Goal: Task Accomplishment & Management: Complete application form

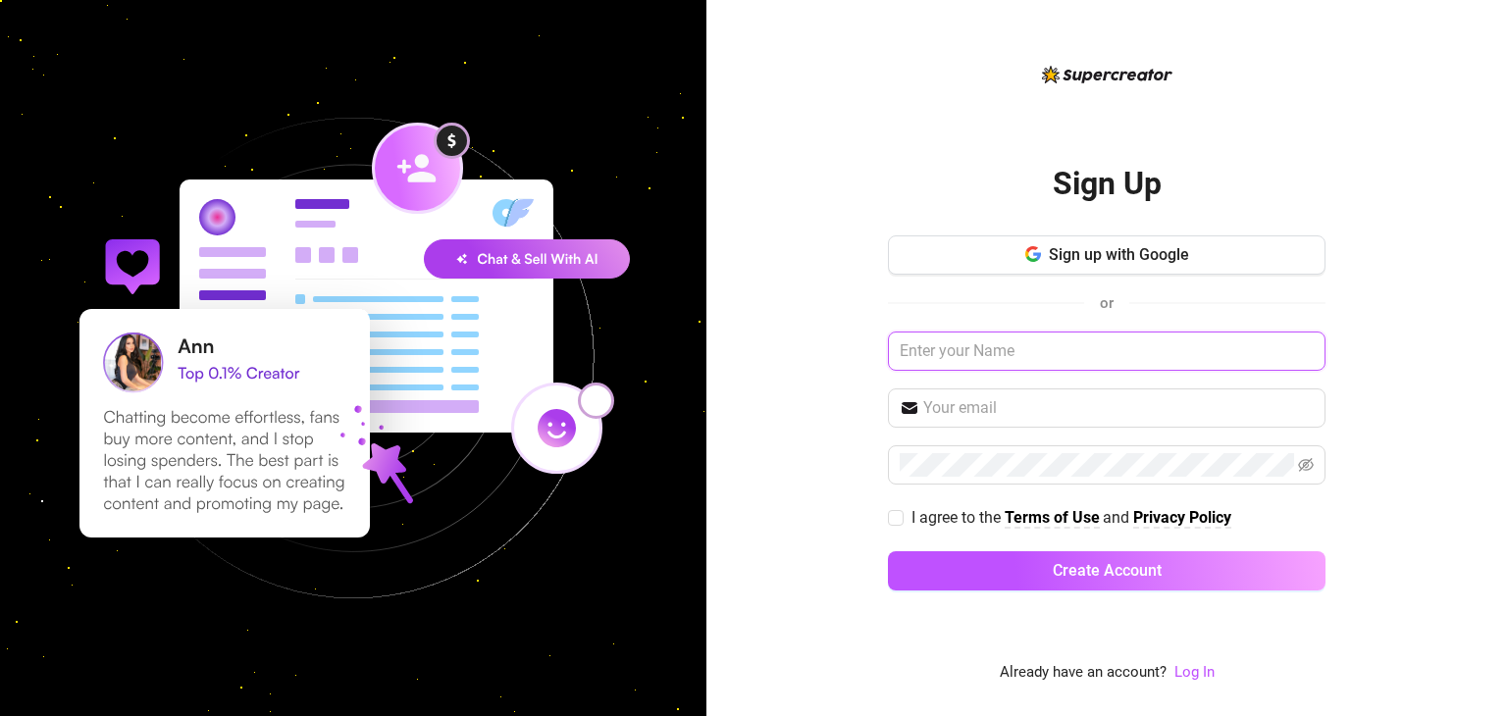
click at [1009, 342] on input "text" at bounding box center [1106, 351] width 437 height 39
type input "l"
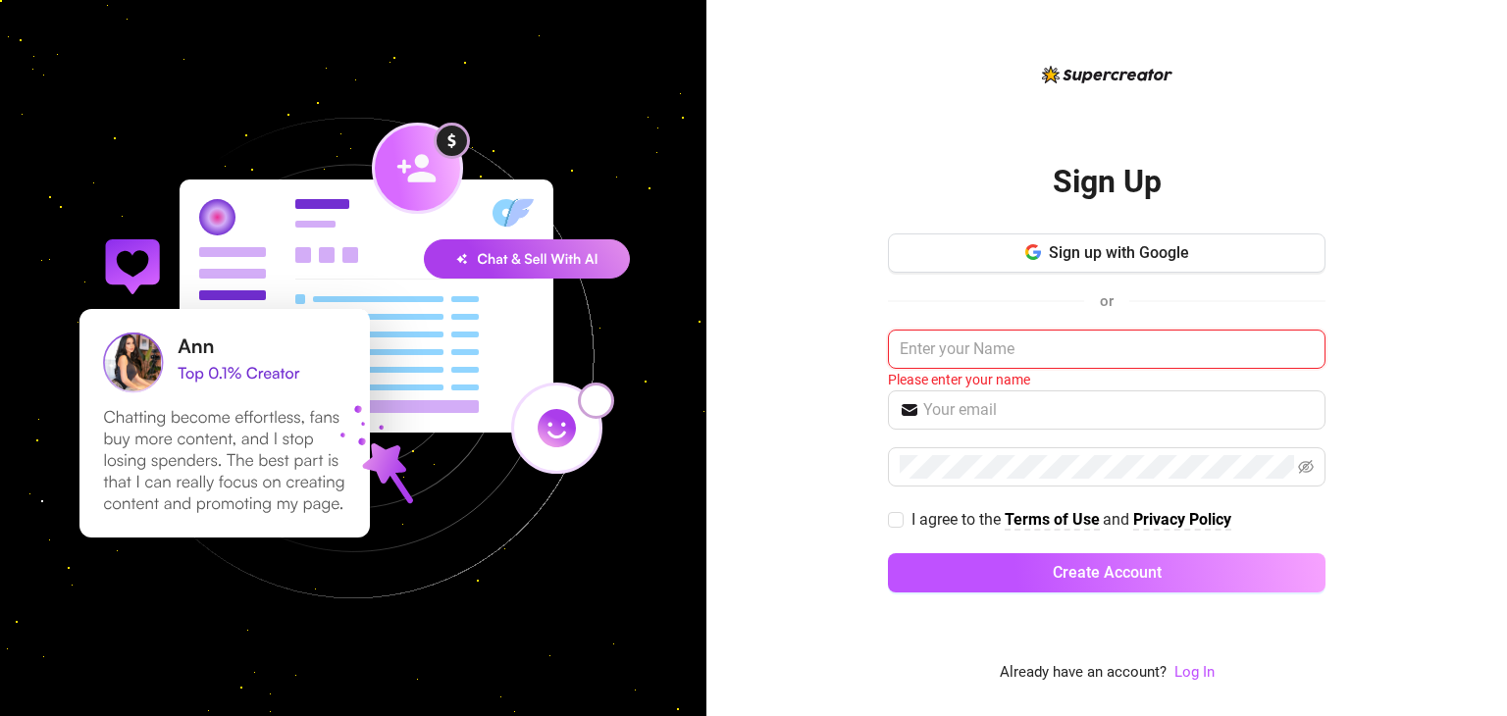
click at [949, 348] on input "text" at bounding box center [1106, 349] width 437 height 39
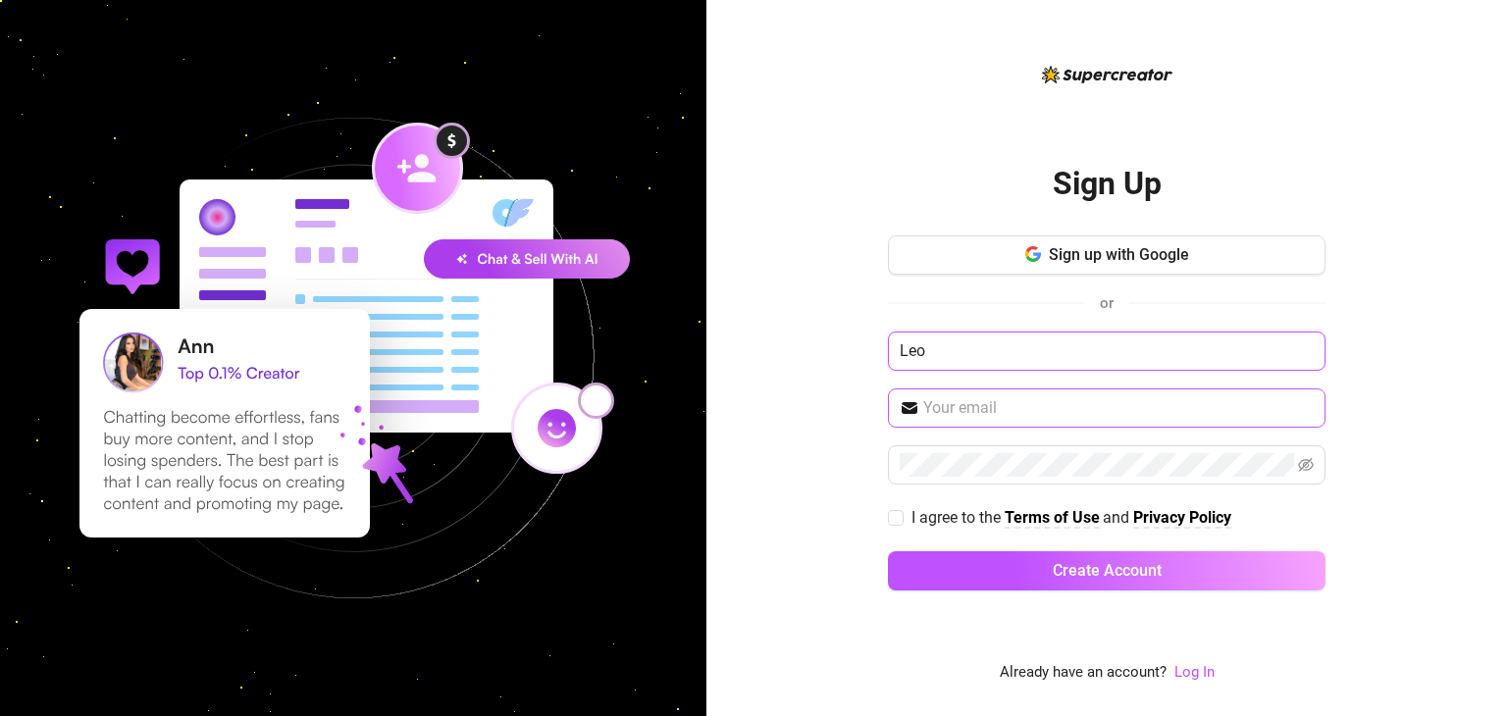
type input "Leo"
click at [949, 407] on input "text" at bounding box center [1118, 408] width 390 height 24
type input "[EMAIL_ADDRESS][DOMAIN_NAME]"
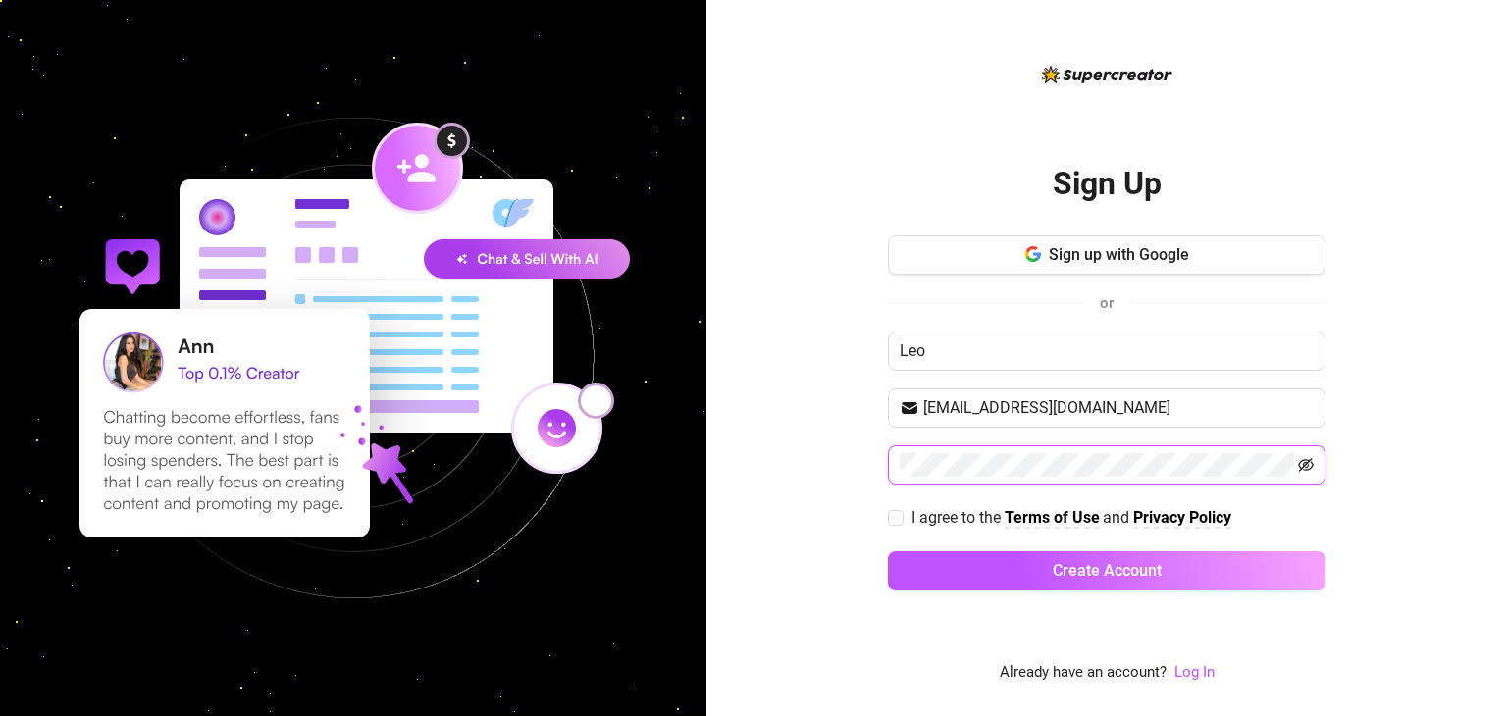
click at [1305, 457] on icon "eye-invisible" at bounding box center [1306, 465] width 16 height 16
click at [892, 515] on input "I agree to the Terms of Use and Privacy Policy" at bounding box center [895, 517] width 14 height 14
checkbox input "true"
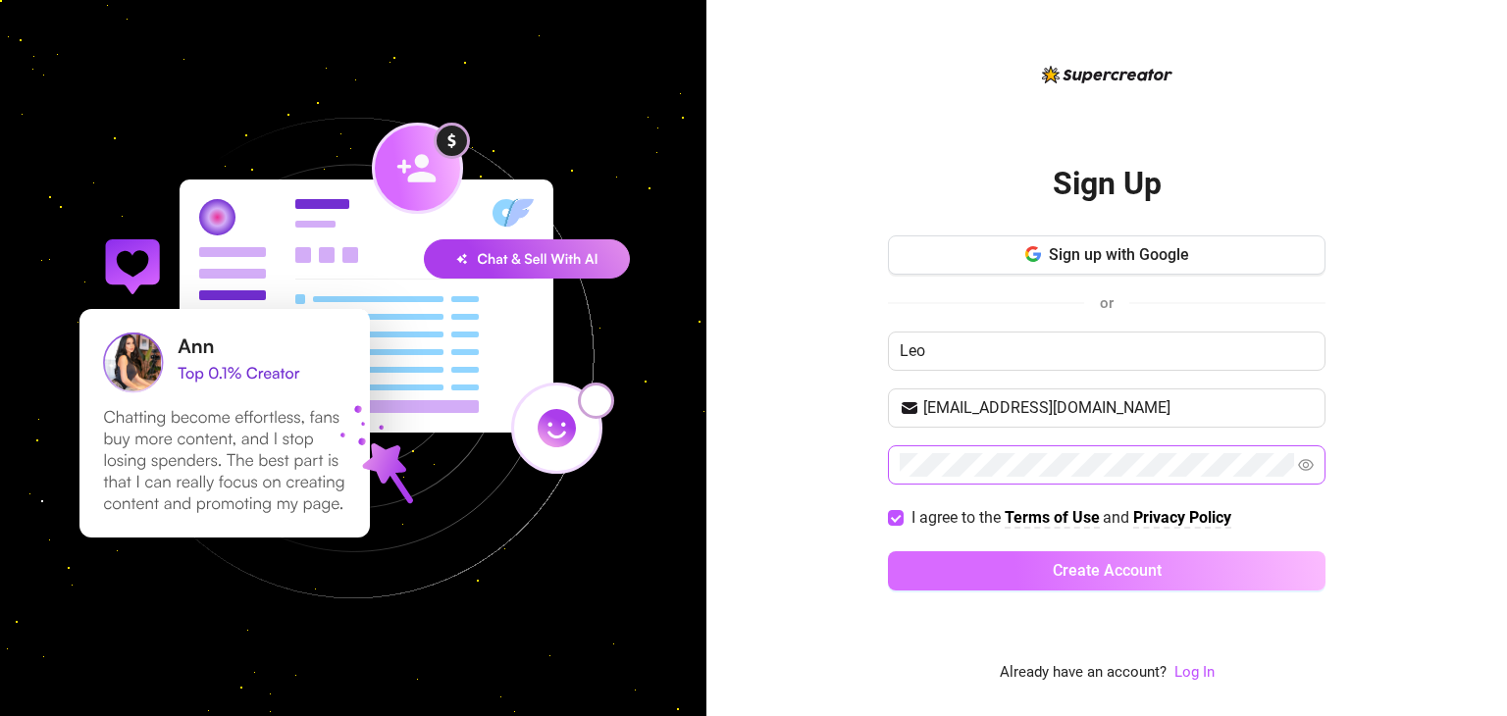
click at [978, 570] on button "Create Account" at bounding box center [1106, 570] width 437 height 39
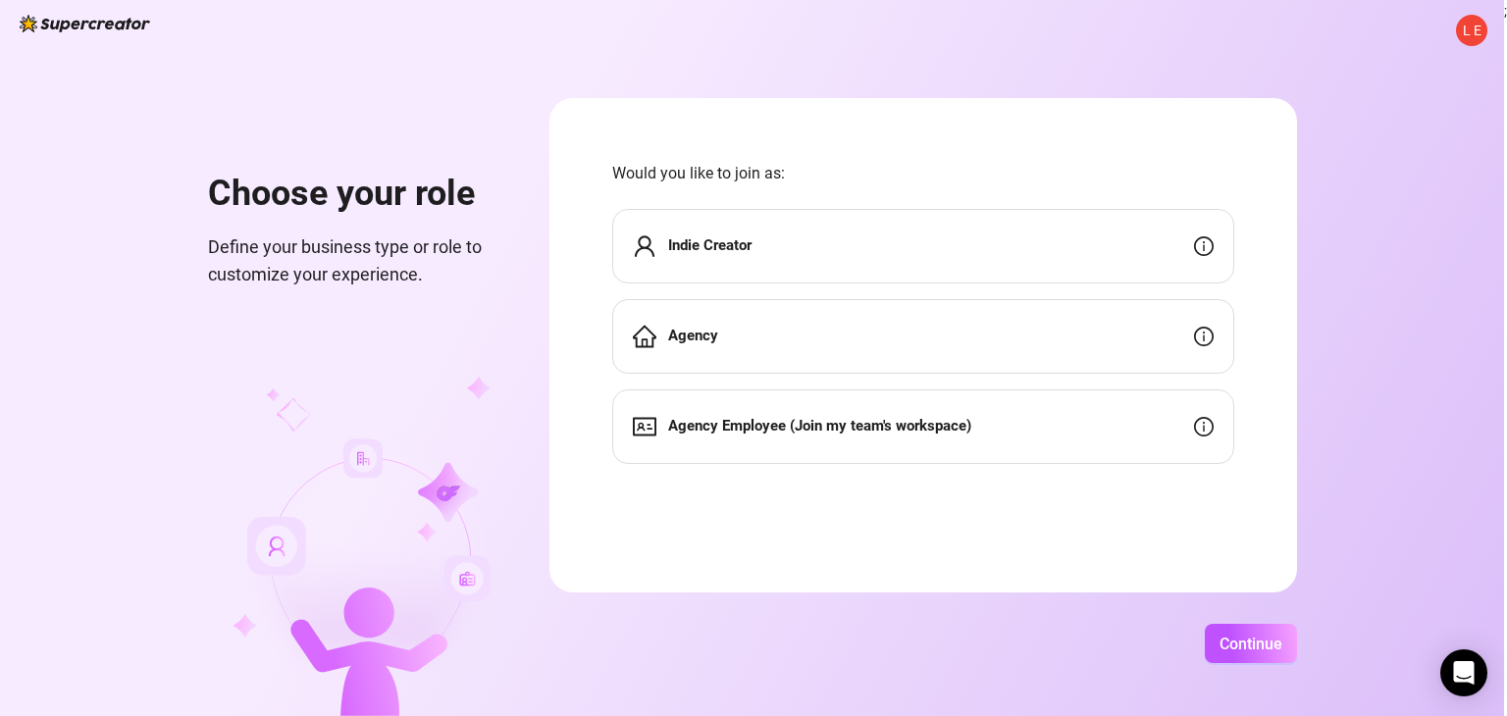
click at [766, 340] on div "Agency" at bounding box center [923, 336] width 622 height 75
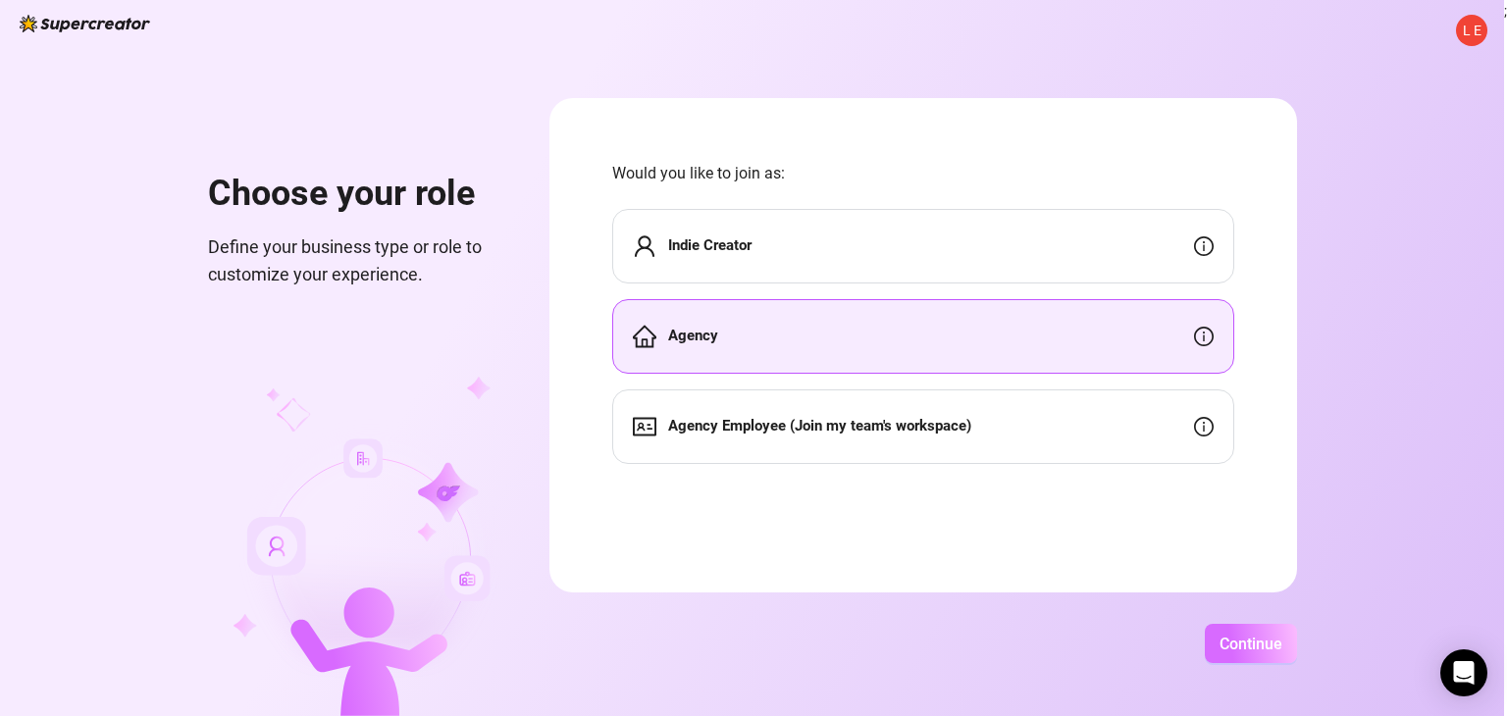
click at [1235, 646] on span "Continue" at bounding box center [1250, 644] width 63 height 19
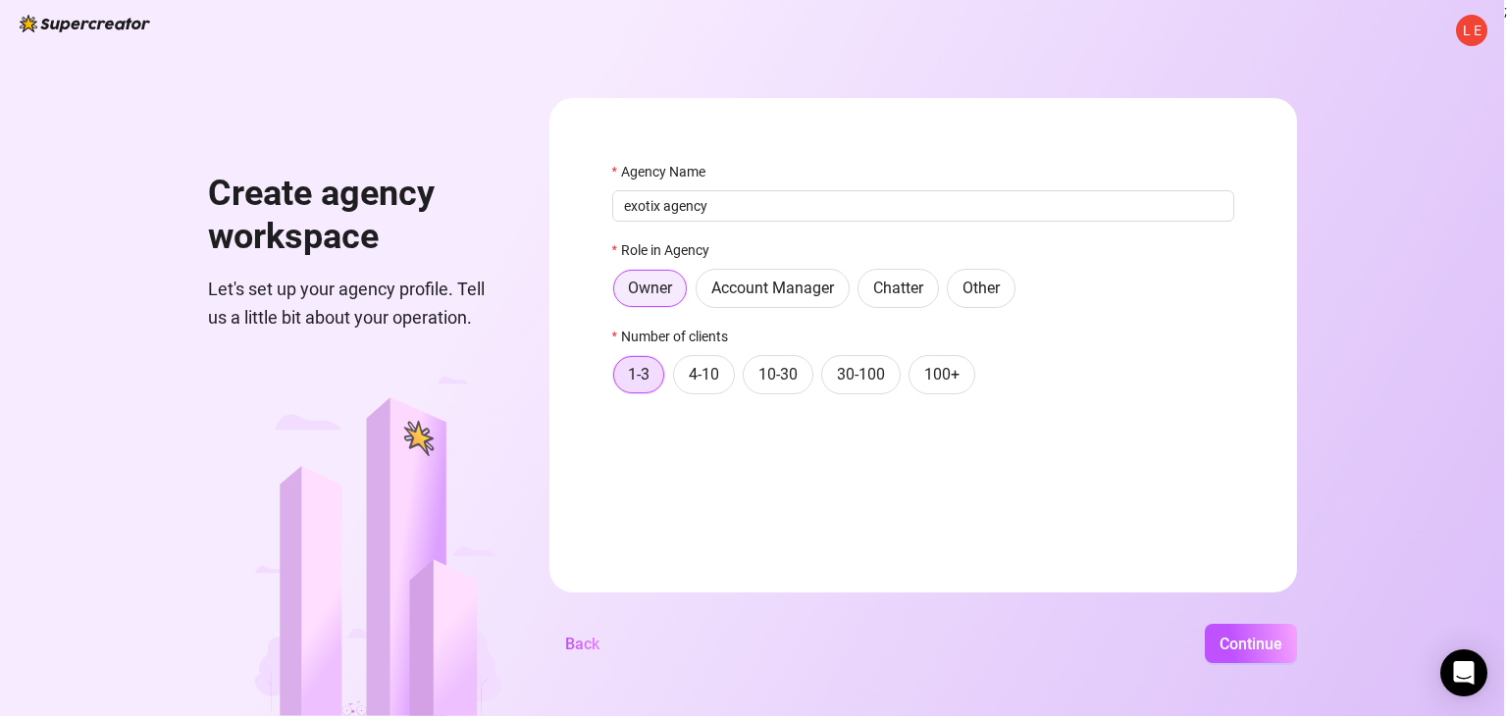
type input "exotix agency"
click at [663, 288] on span "Owner" at bounding box center [650, 288] width 44 height 19
click at [619, 294] on input "Owner" at bounding box center [619, 294] width 0 height 0
click at [631, 375] on span "1-3" at bounding box center [639, 374] width 22 height 19
click at [619, 381] on input "1-3" at bounding box center [619, 381] width 0 height 0
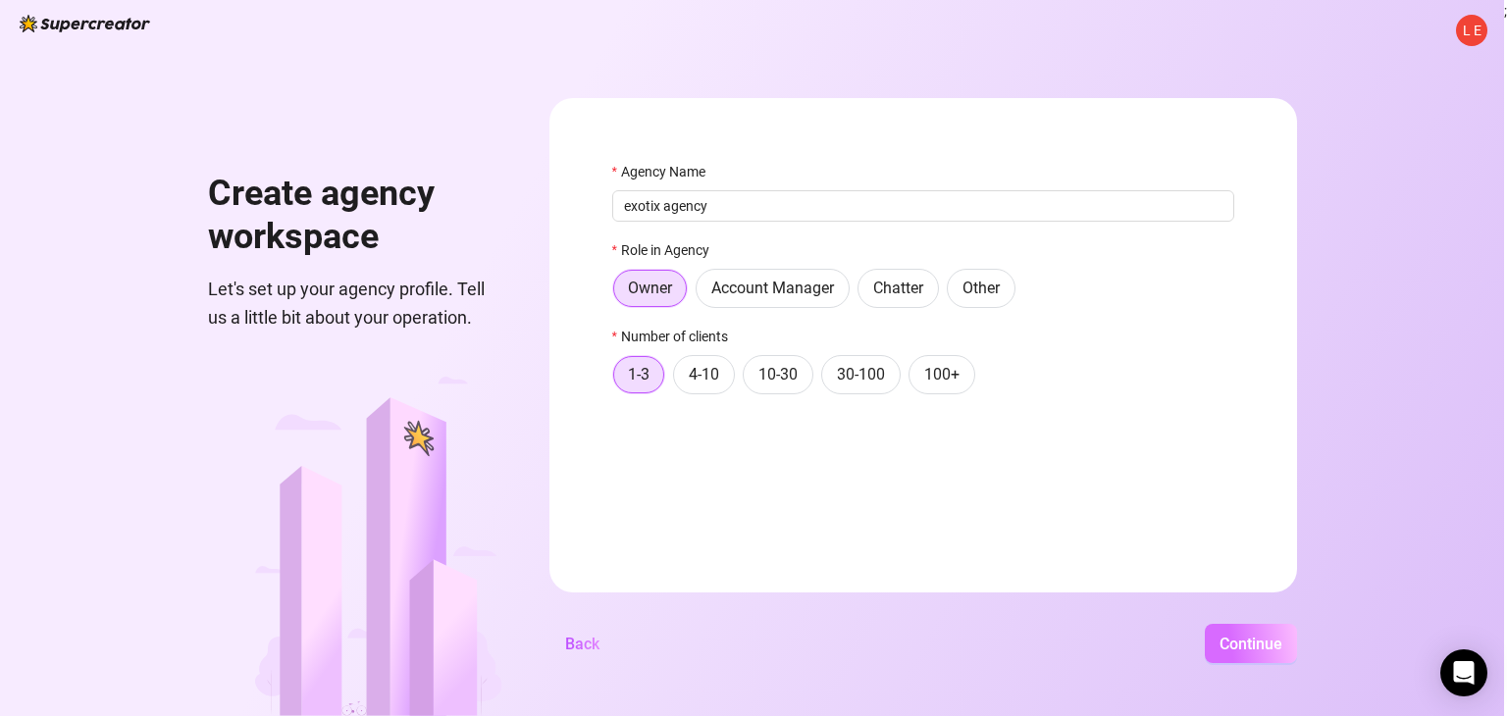
click at [1238, 649] on span "Continue" at bounding box center [1250, 644] width 63 height 19
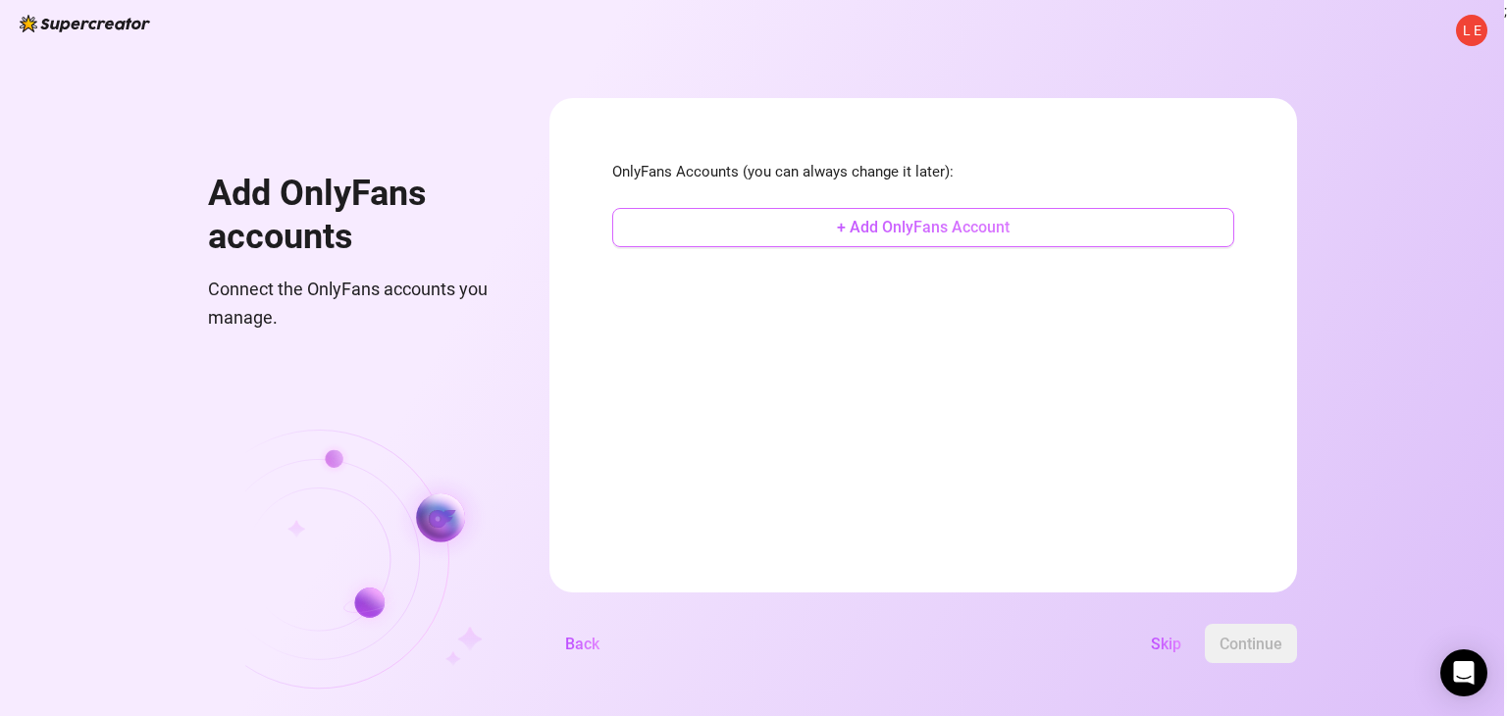
click at [894, 229] on span "+ Add OnlyFans Account" at bounding box center [923, 227] width 173 height 19
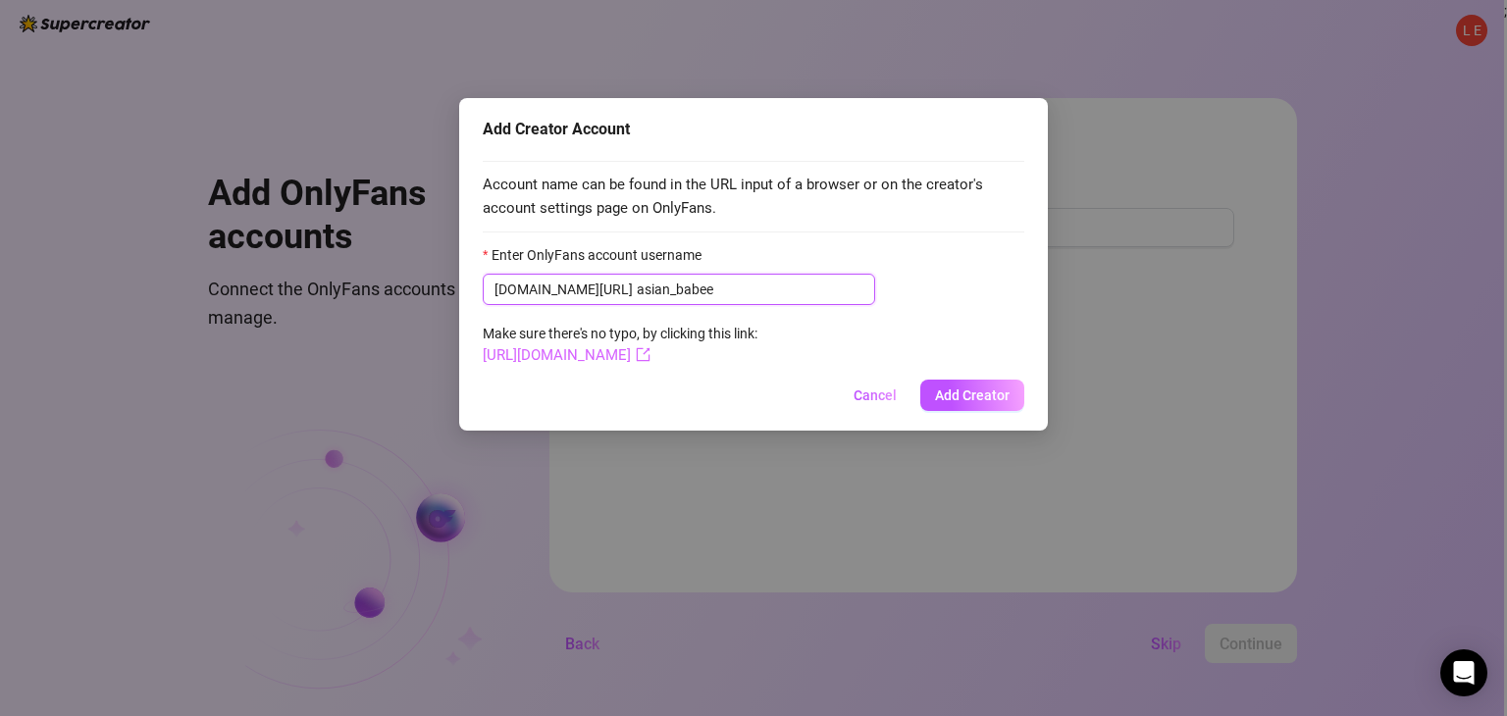
type input "asian_babee"
click at [650, 353] on link "[URL][DOMAIN_NAME]" at bounding box center [567, 355] width 168 height 18
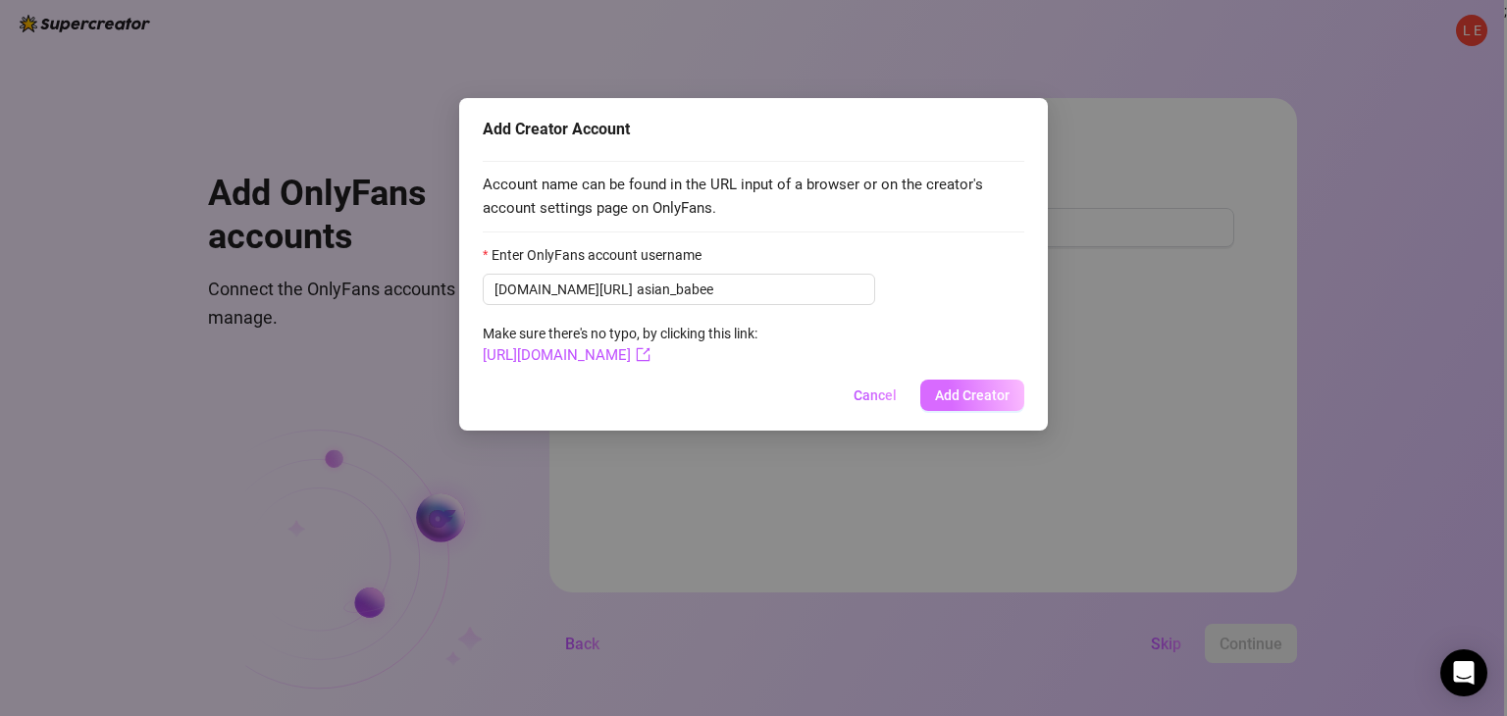
click at [984, 391] on span "Add Creator" at bounding box center [972, 395] width 75 height 16
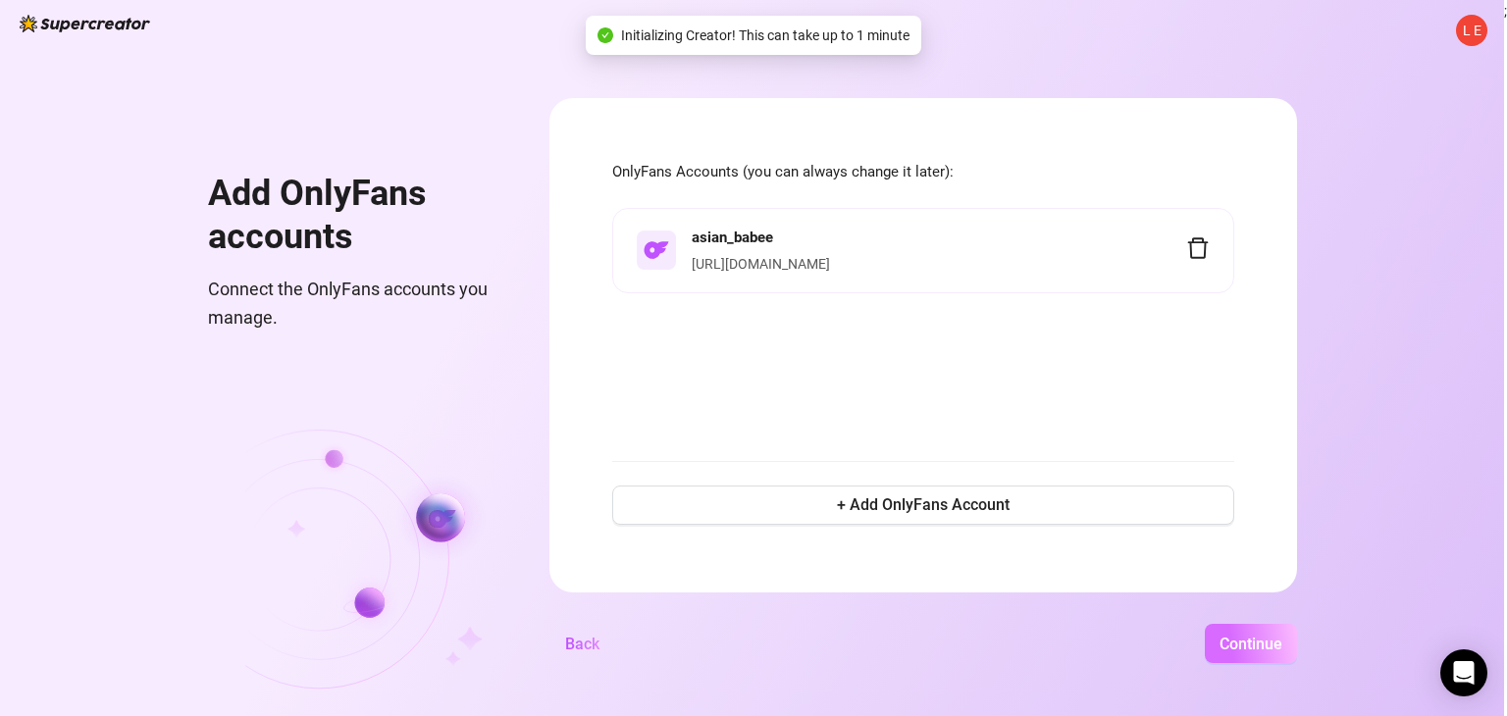
click at [1235, 652] on span "Continue" at bounding box center [1250, 644] width 63 height 19
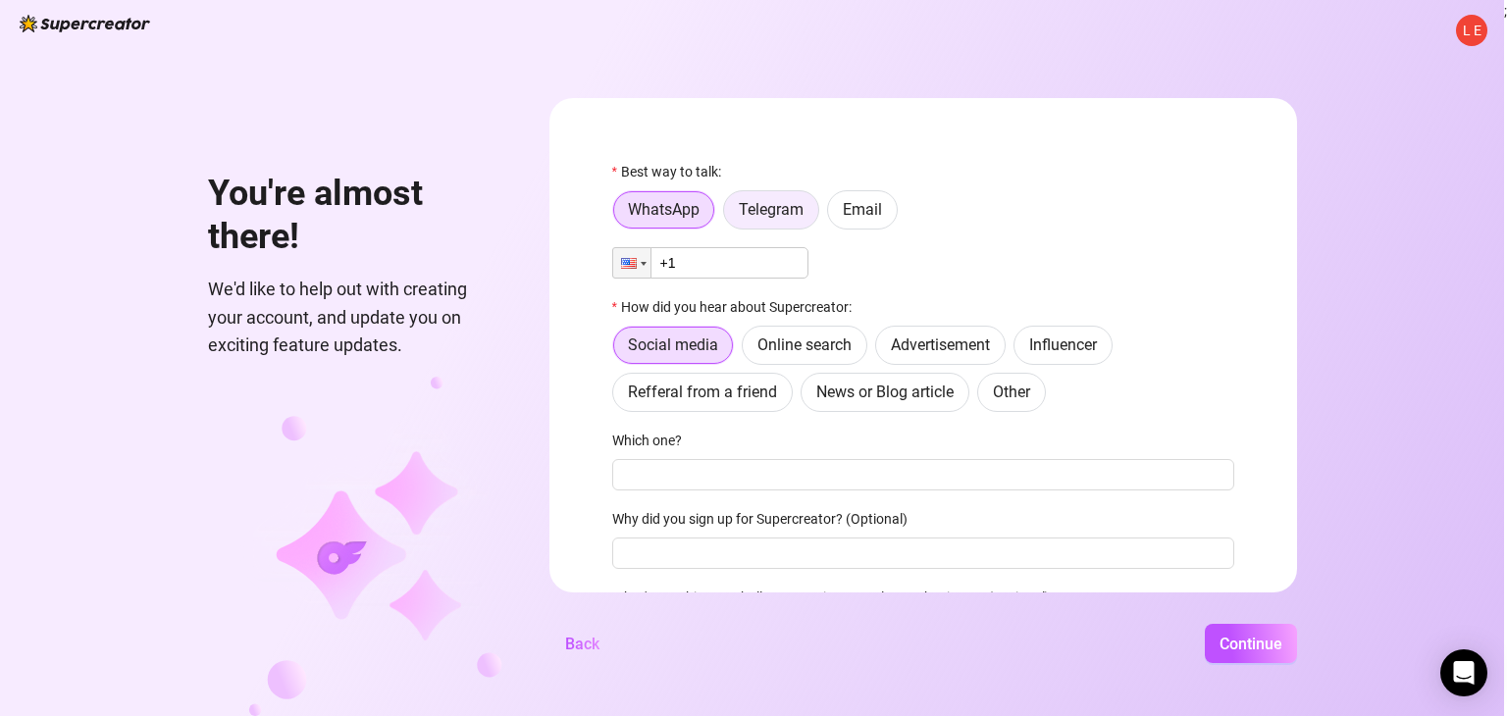
click at [755, 212] on span "Telegram" at bounding box center [771, 209] width 65 height 19
click at [729, 215] on input "Telegram" at bounding box center [729, 215] width 0 height 0
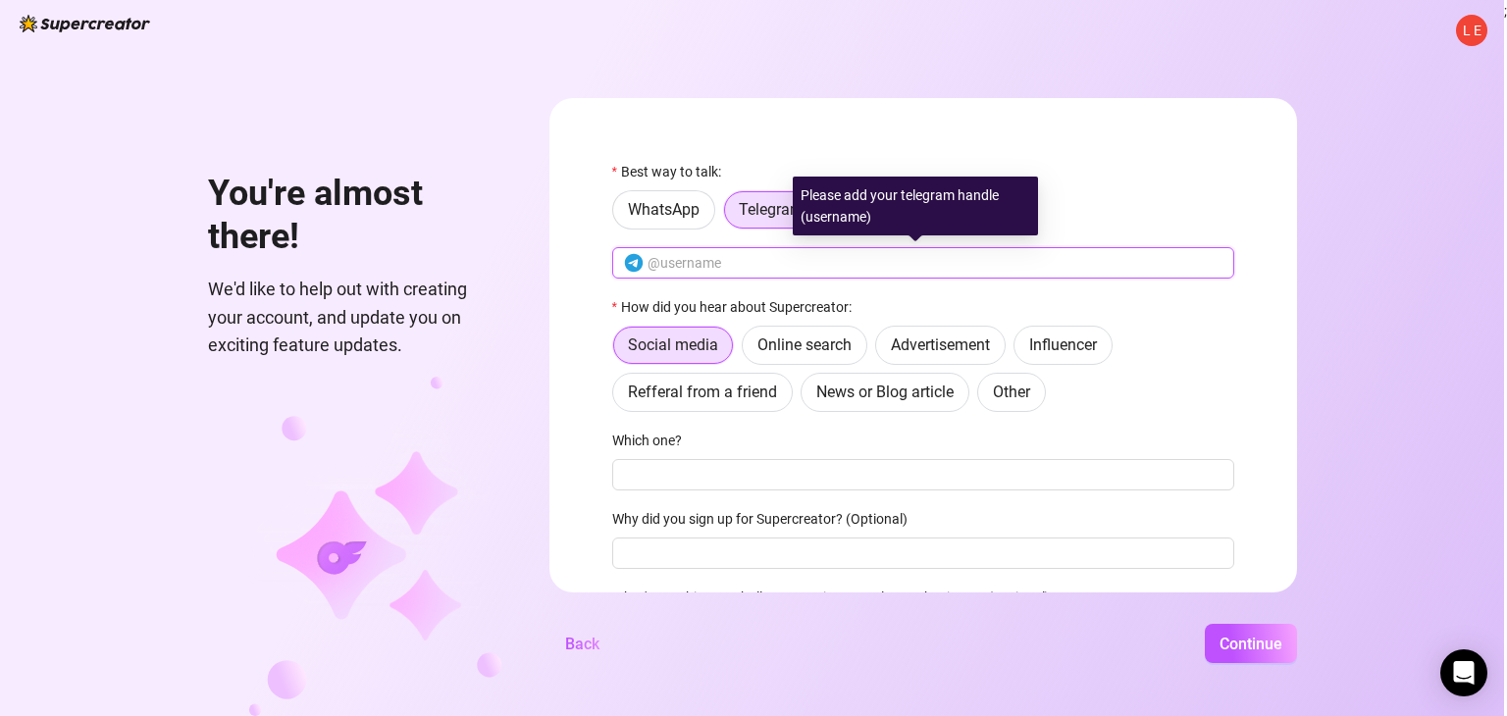
click at [726, 266] on input "text" at bounding box center [934, 263] width 575 height 22
type input "@Leo_ishere"
click at [604, 273] on form "Best way to talk: WhatsApp Telegram Email @Leo_ishere How did you hear about Su…" at bounding box center [922, 345] width 747 height 494
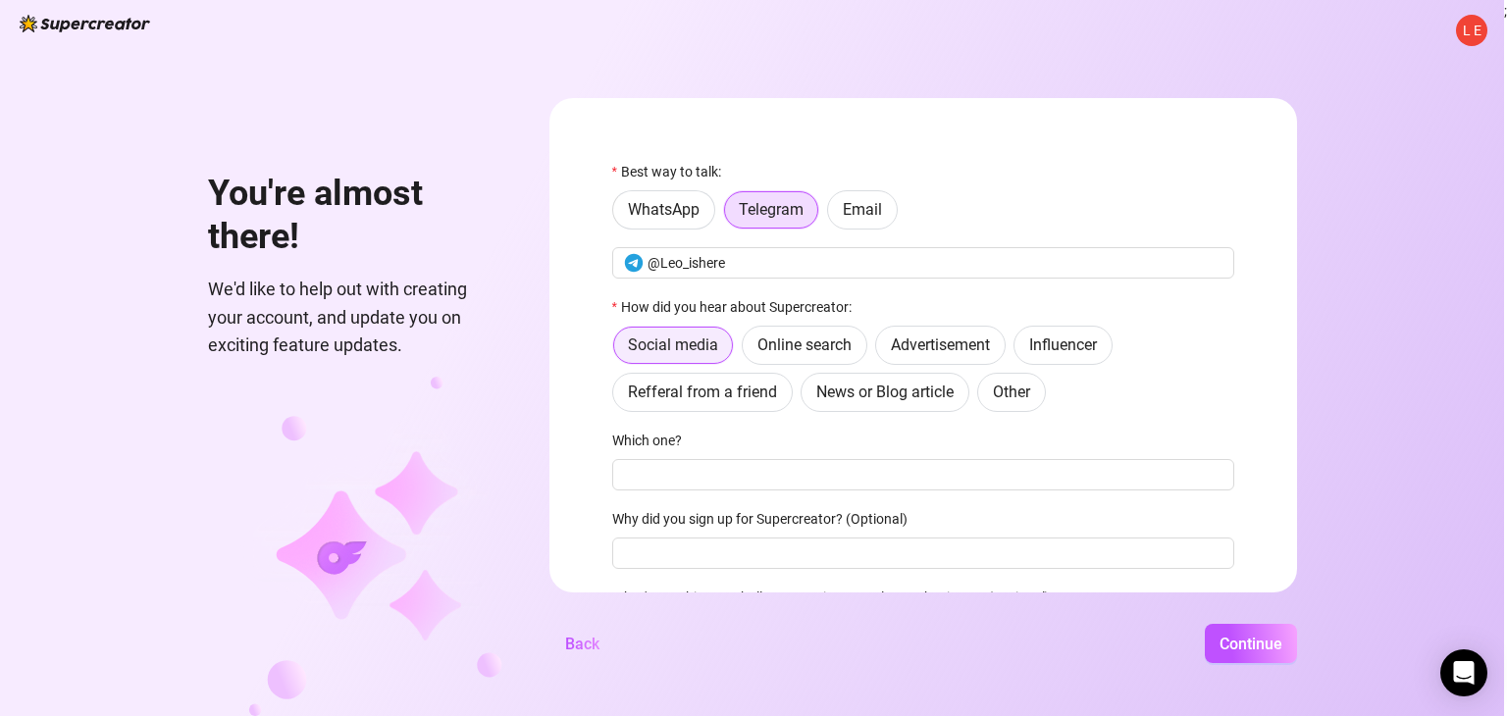
click at [663, 340] on span "Social media" at bounding box center [673, 344] width 90 height 19
click at [619, 351] on input "Social media" at bounding box center [619, 351] width 0 height 0
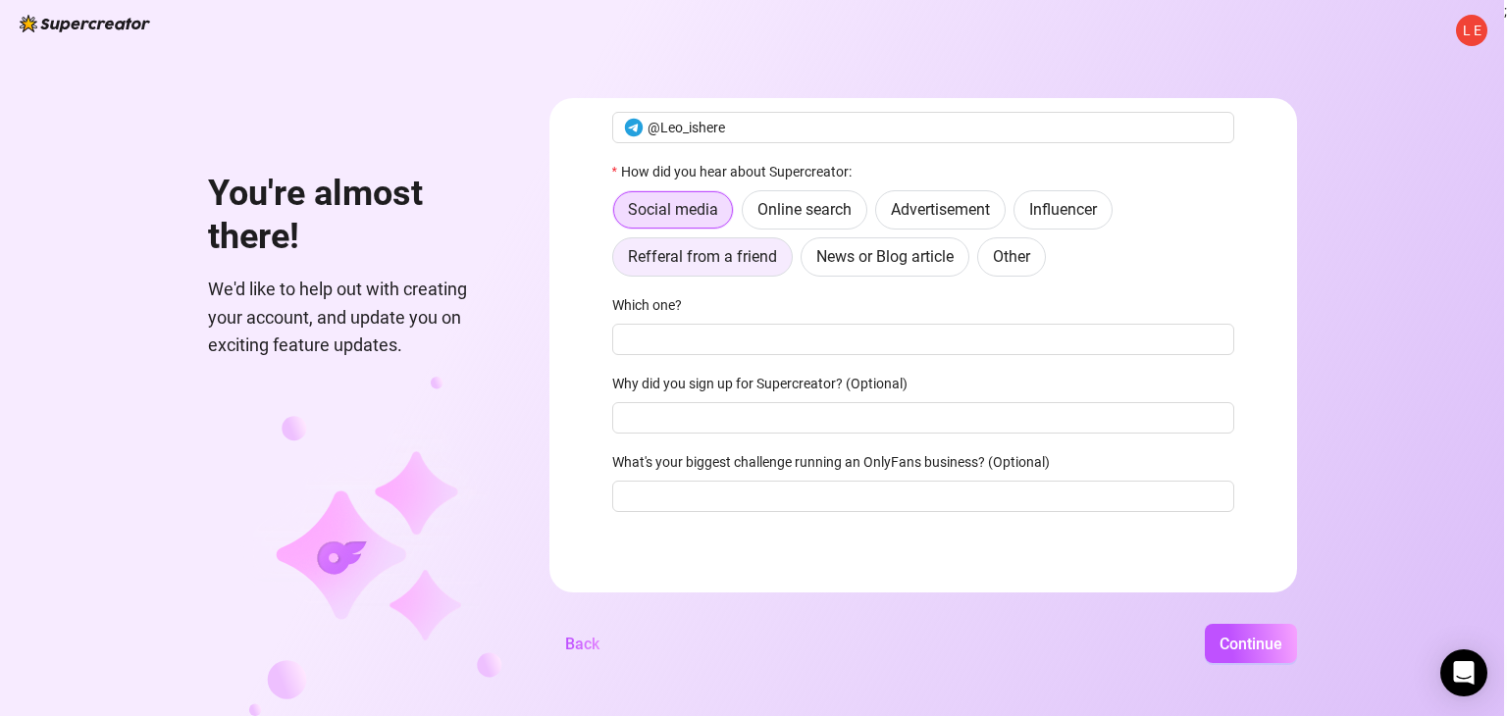
scroll to position [134, 0]
click at [1072, 211] on span "Influencer" at bounding box center [1063, 210] width 68 height 19
click at [1019, 216] on input "Influencer" at bounding box center [1019, 216] width 0 height 0
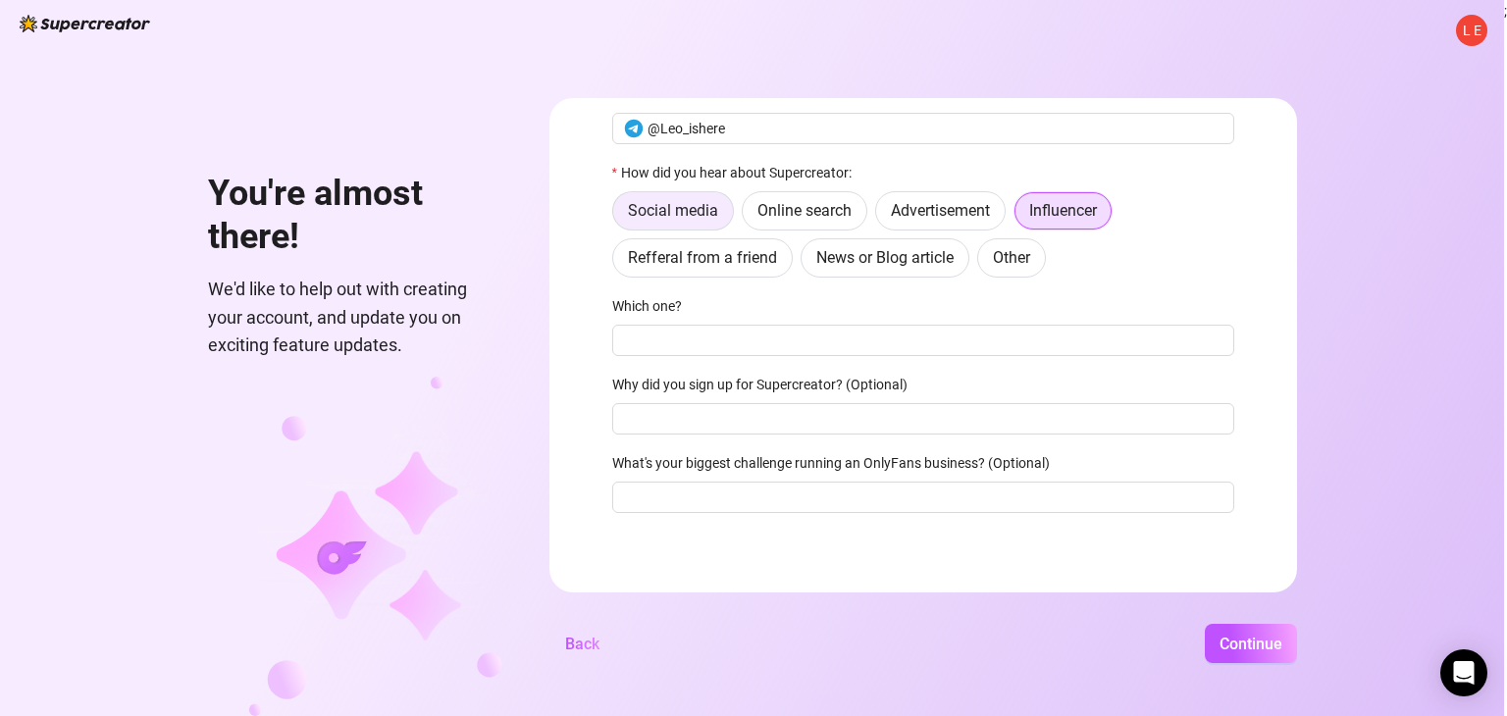
click at [671, 205] on span "Social media" at bounding box center [673, 210] width 90 height 19
click at [618, 216] on input "Social media" at bounding box center [618, 216] width 0 height 0
click at [658, 349] on input "Which one?" at bounding box center [923, 340] width 622 height 31
type input "Youtube"
click at [685, 417] on input "Why did you sign up for Supercreator? (Optional)" at bounding box center [923, 418] width 622 height 31
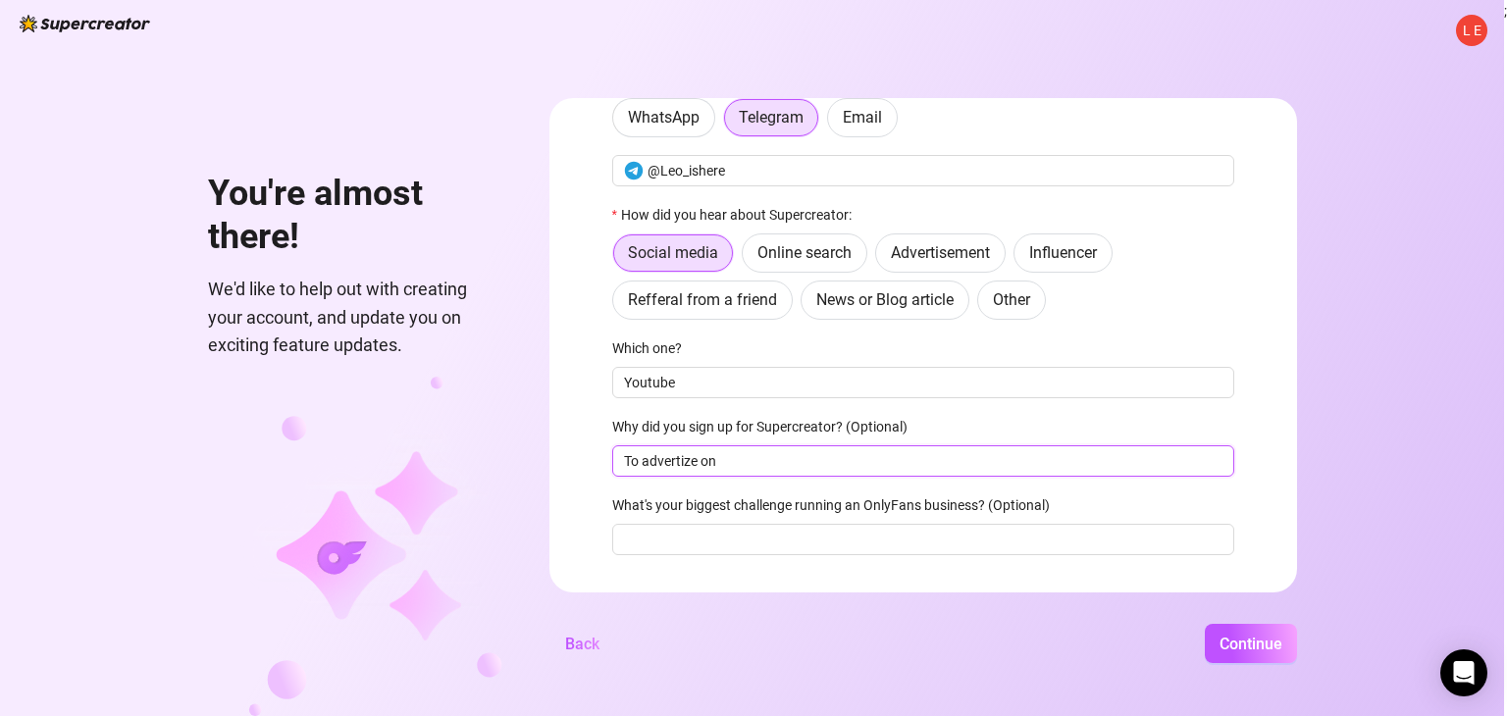
scroll to position [92, 0]
click at [692, 459] on input "To advertize on" at bounding box center [923, 460] width 622 height 31
click at [730, 459] on input "To advertise on" at bounding box center [923, 460] width 622 height 31
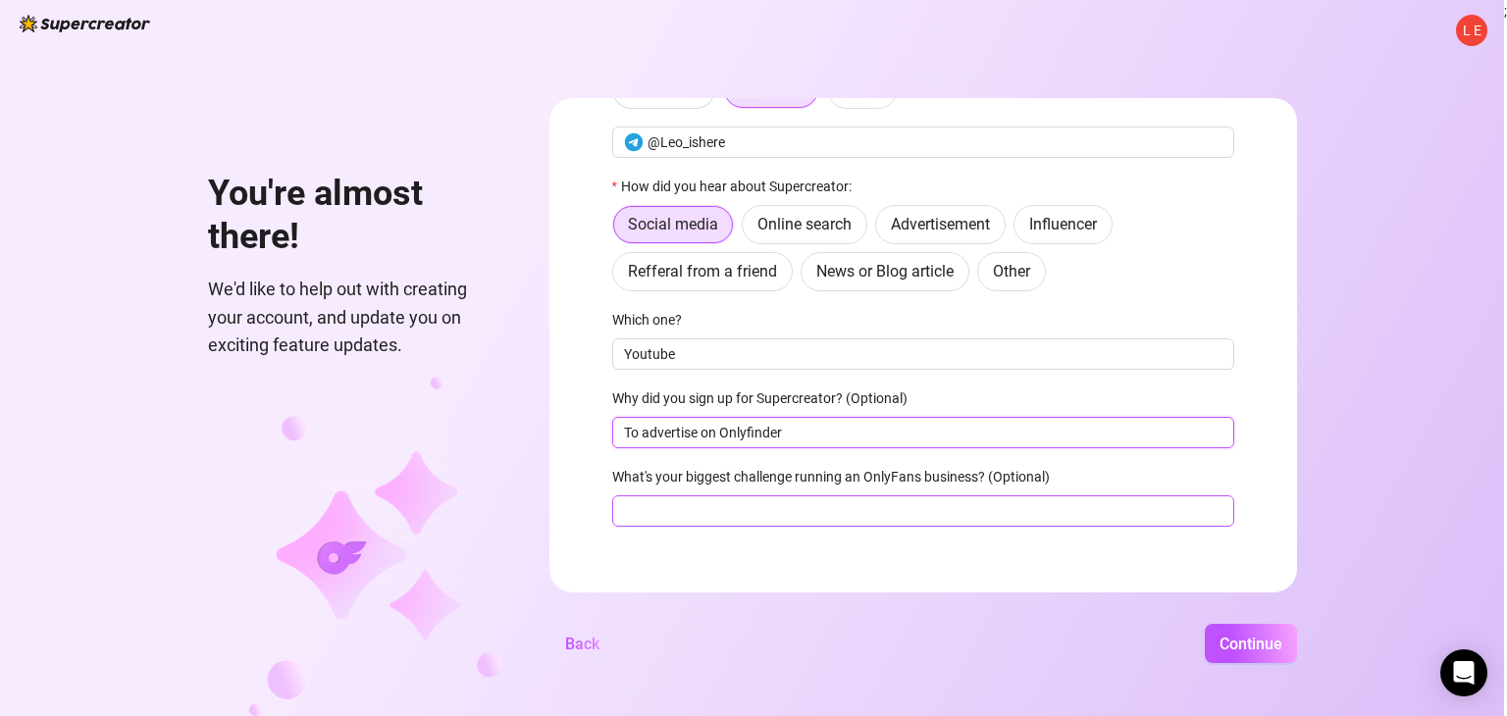
scroll to position [135, 0]
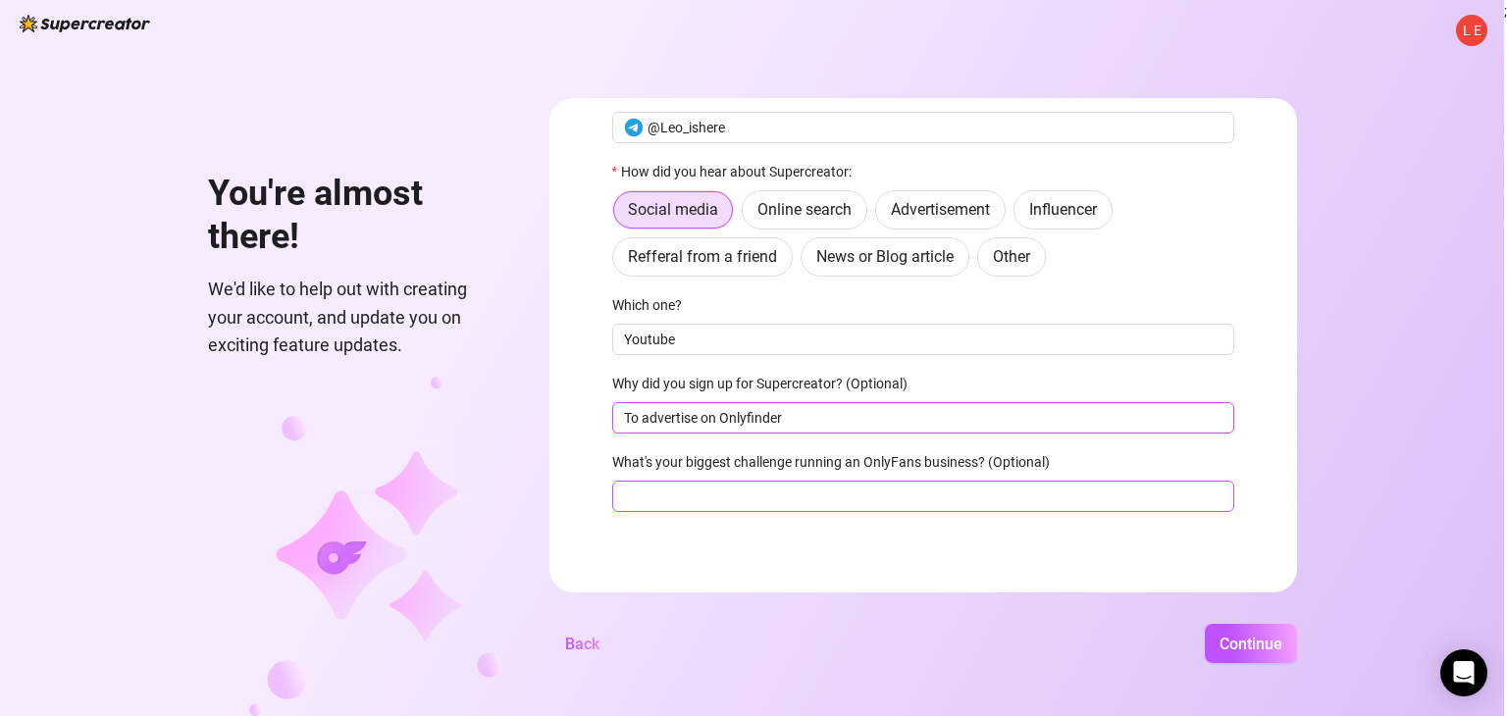
type input "To advertise on Onlyfinder"
click at [706, 484] on input "What's your biggest challenge running an OnlyFans business? (Optional)" at bounding box center [923, 496] width 622 height 31
type input "Traffic maybe"
click at [1216, 630] on button "Continue" at bounding box center [1251, 643] width 92 height 39
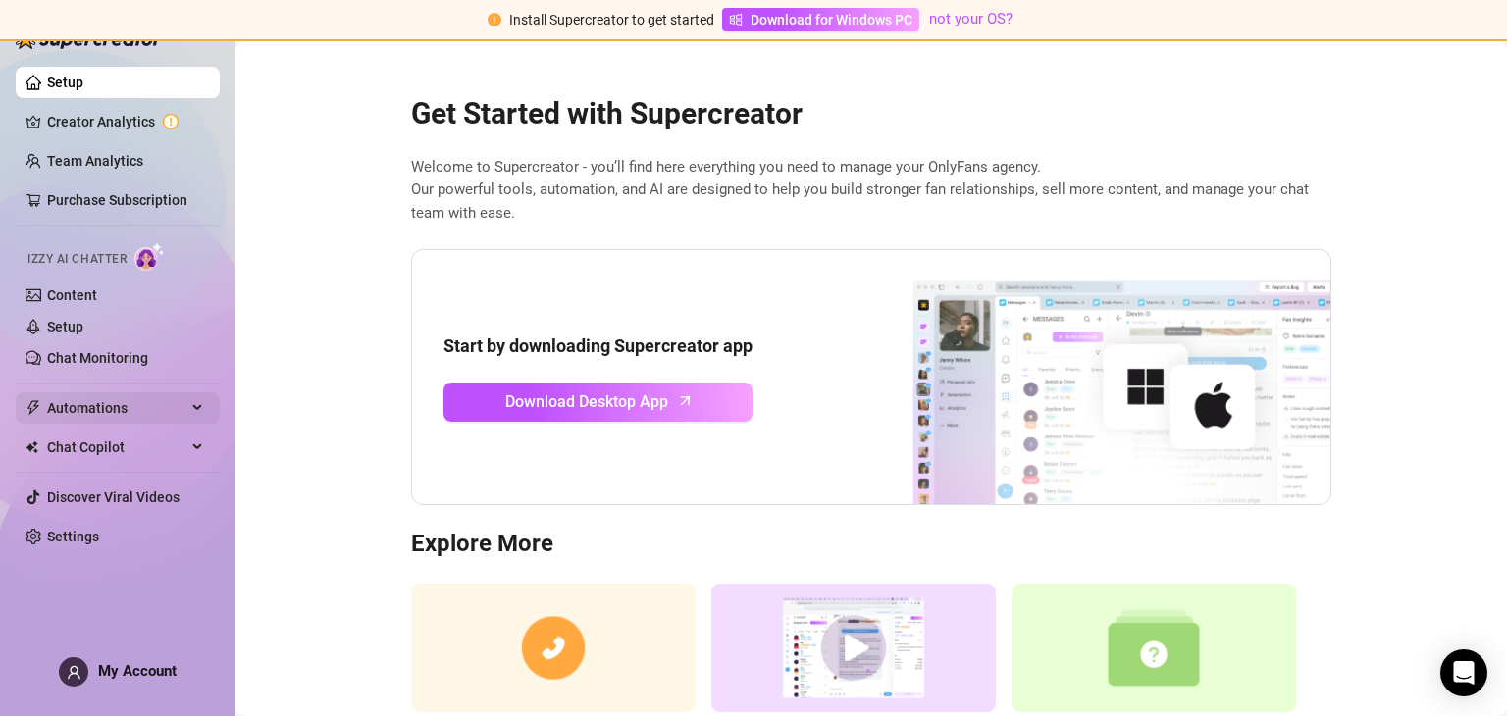
click at [110, 413] on span "Automations" at bounding box center [116, 407] width 139 height 31
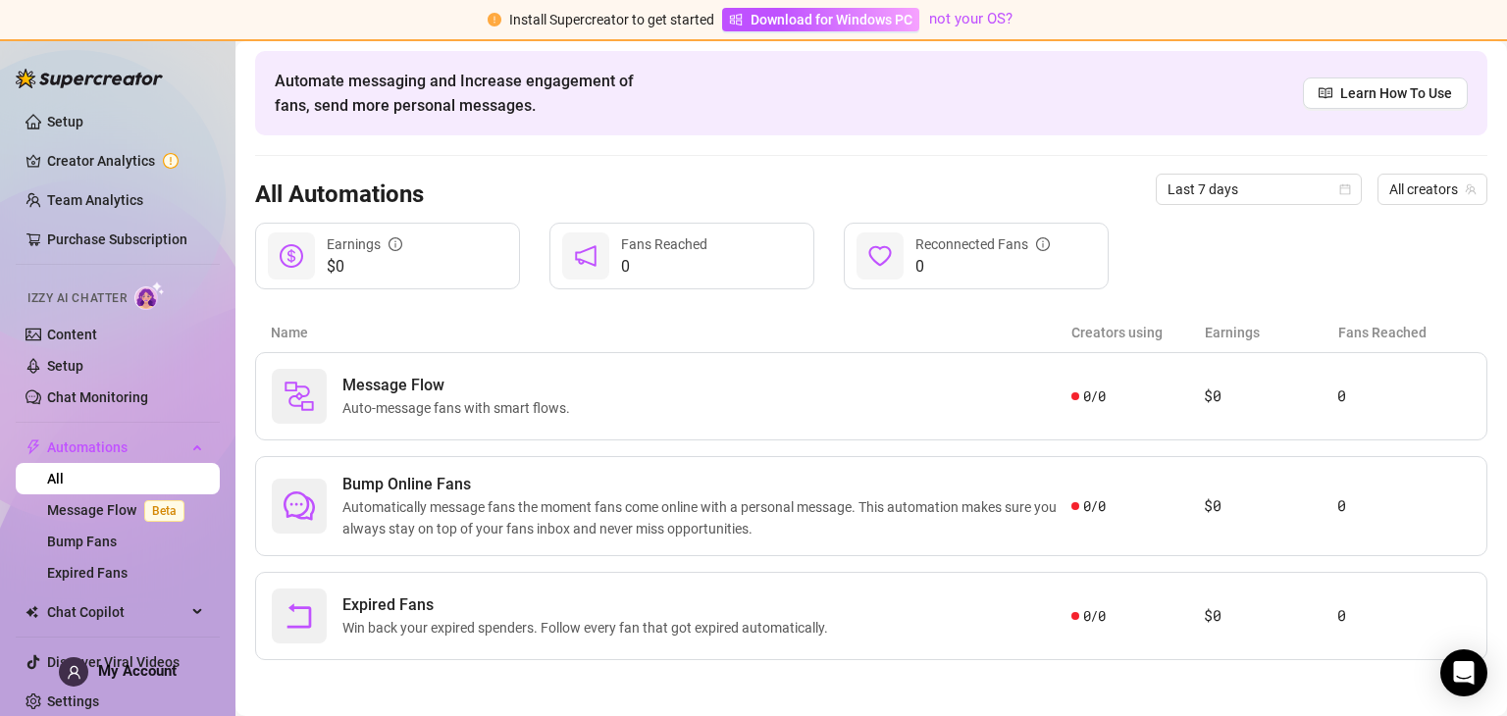
scroll to position [72, 0]
click at [108, 514] on link "Message Flow Beta" at bounding box center [119, 510] width 145 height 16
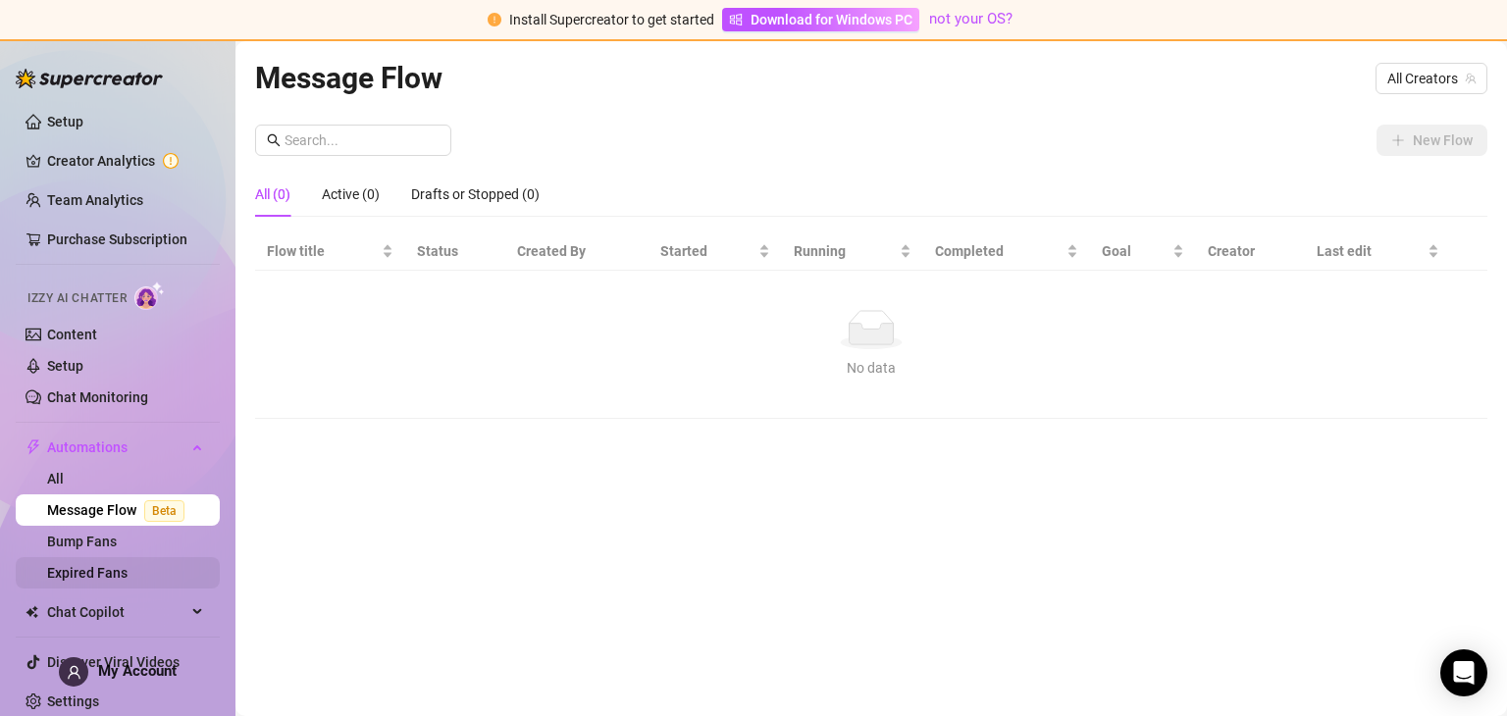
click at [121, 565] on link "Expired Fans" at bounding box center [87, 573] width 80 height 16
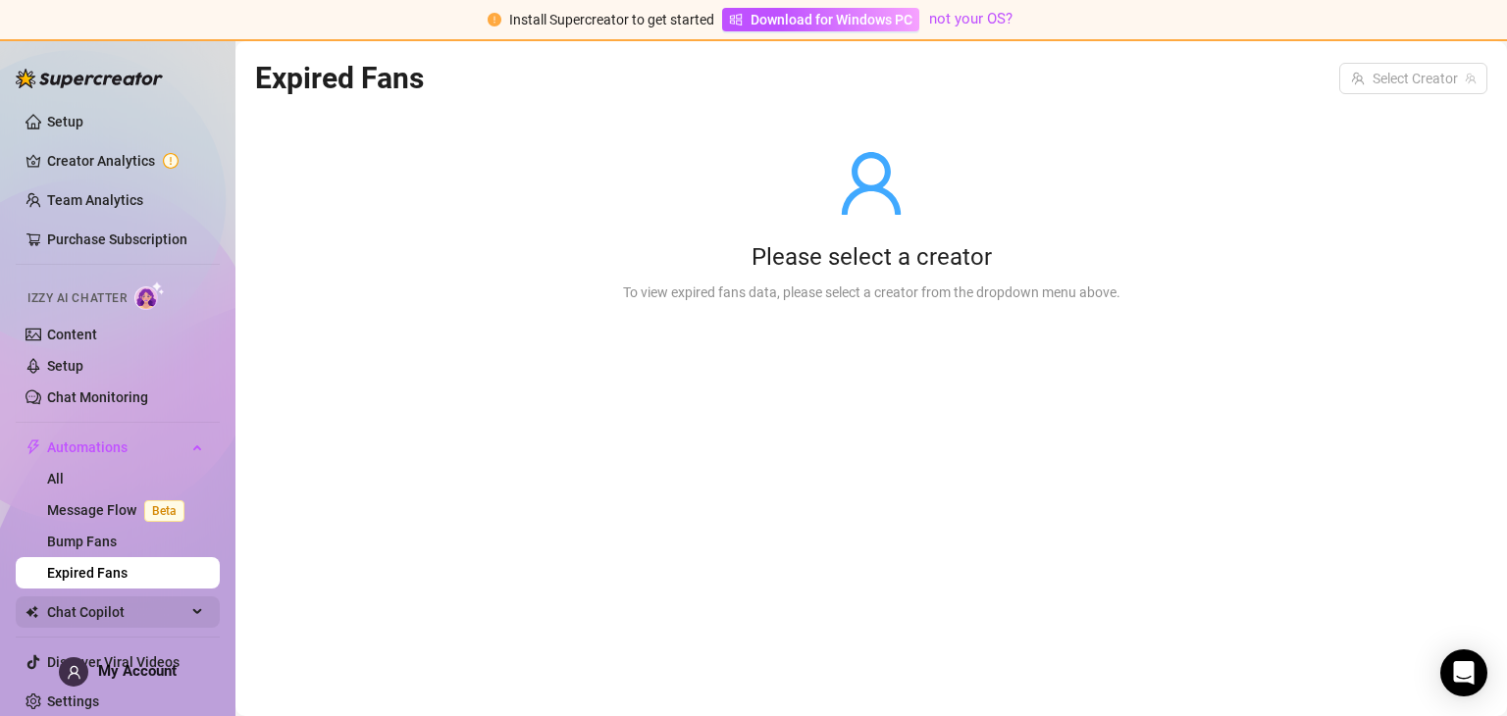
click at [118, 616] on span "Chat Copilot" at bounding box center [116, 611] width 139 height 31
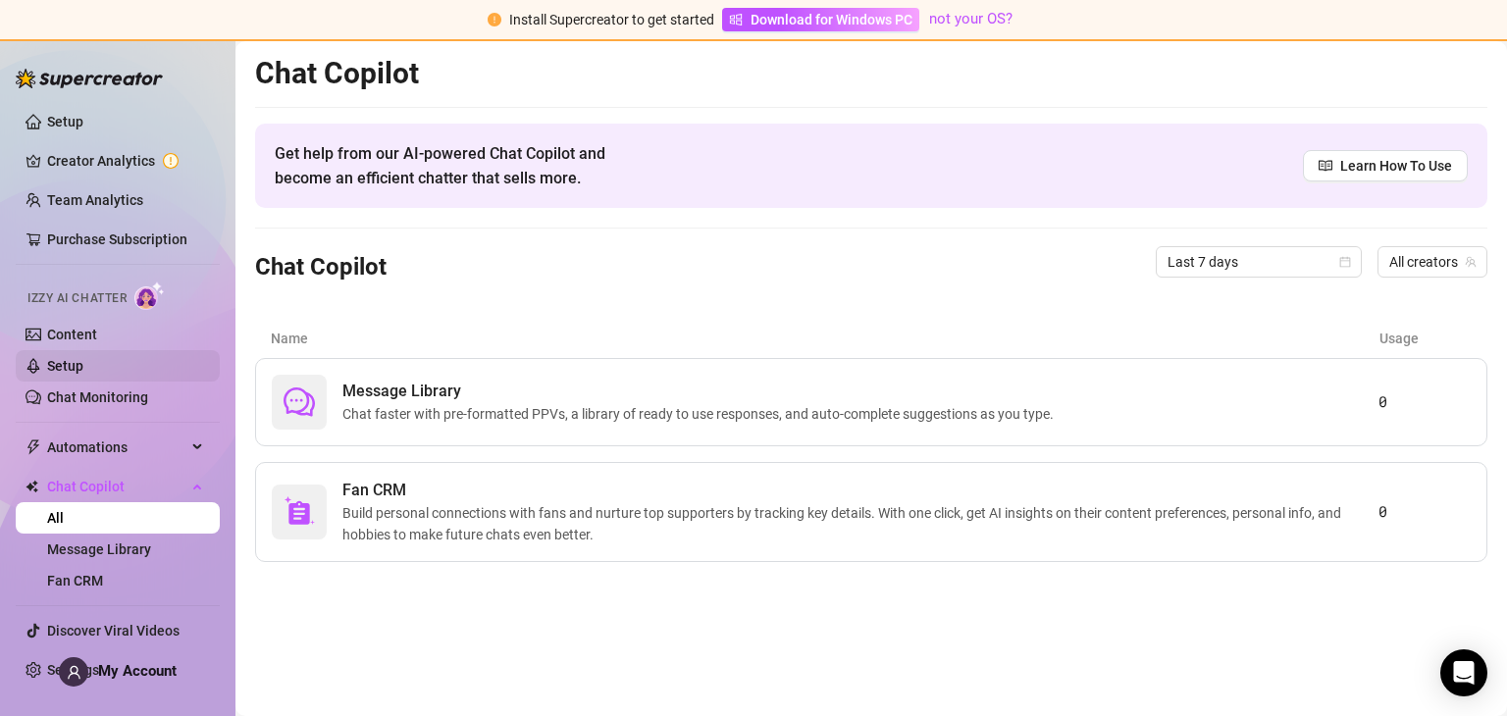
click at [63, 358] on link "Setup" at bounding box center [65, 366] width 36 height 16
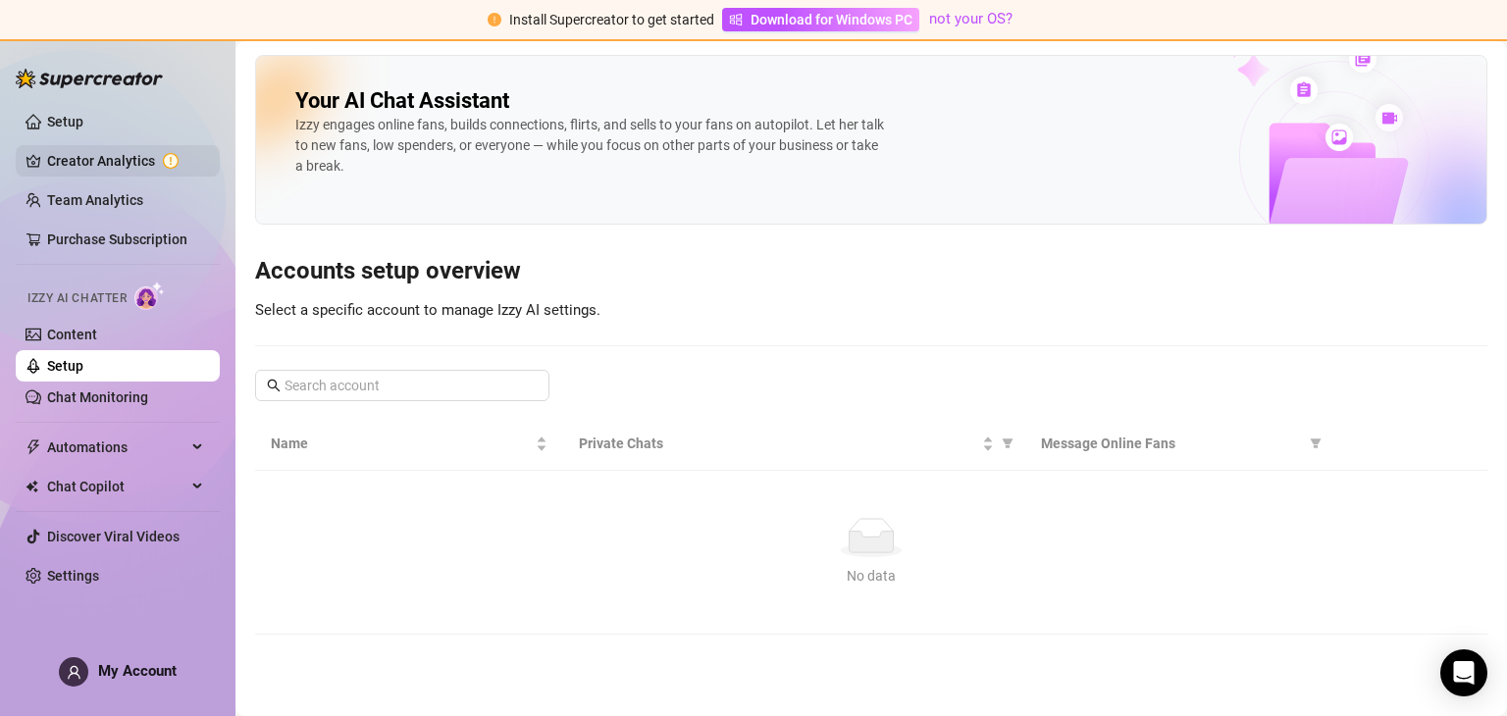
click at [114, 161] on link "Creator Analytics" at bounding box center [125, 160] width 157 height 31
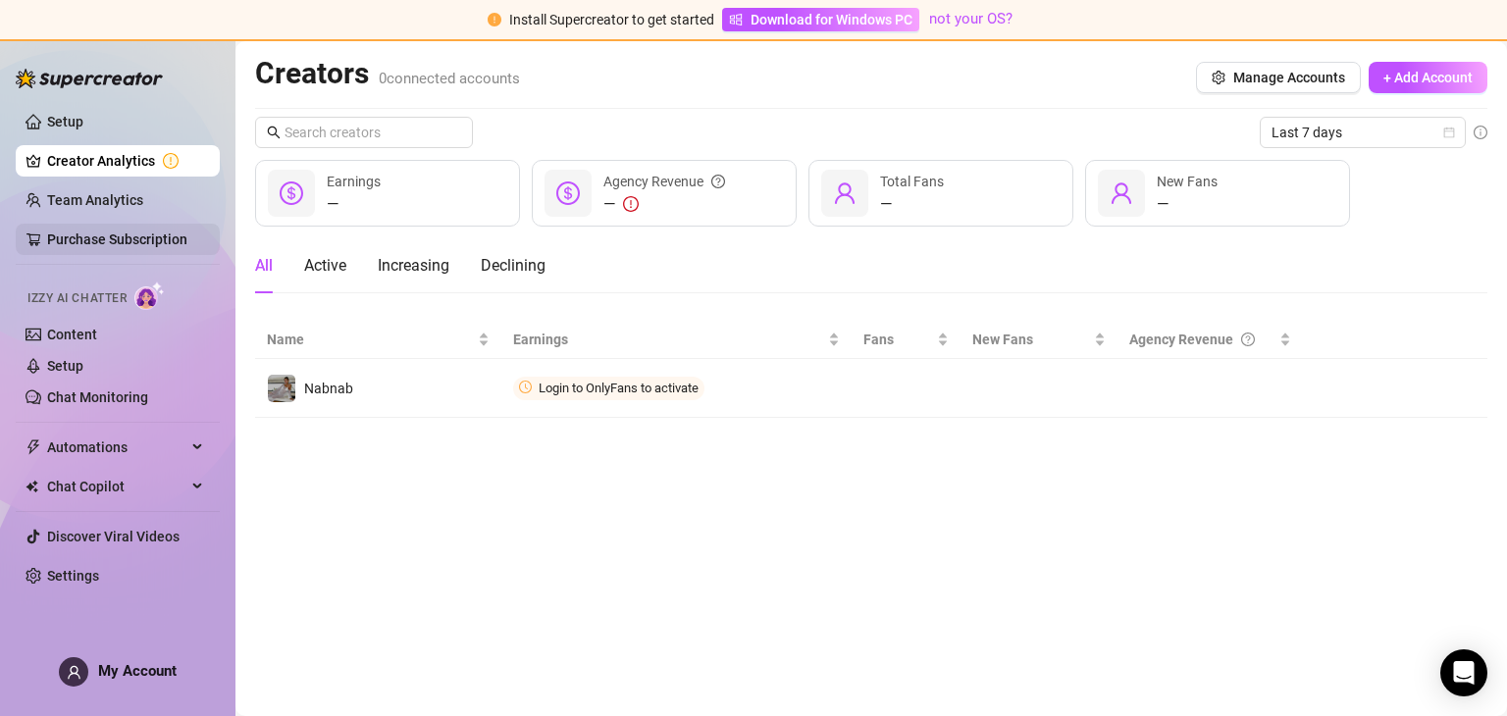
click at [147, 231] on link "Purchase Subscription" at bounding box center [117, 239] width 140 height 16
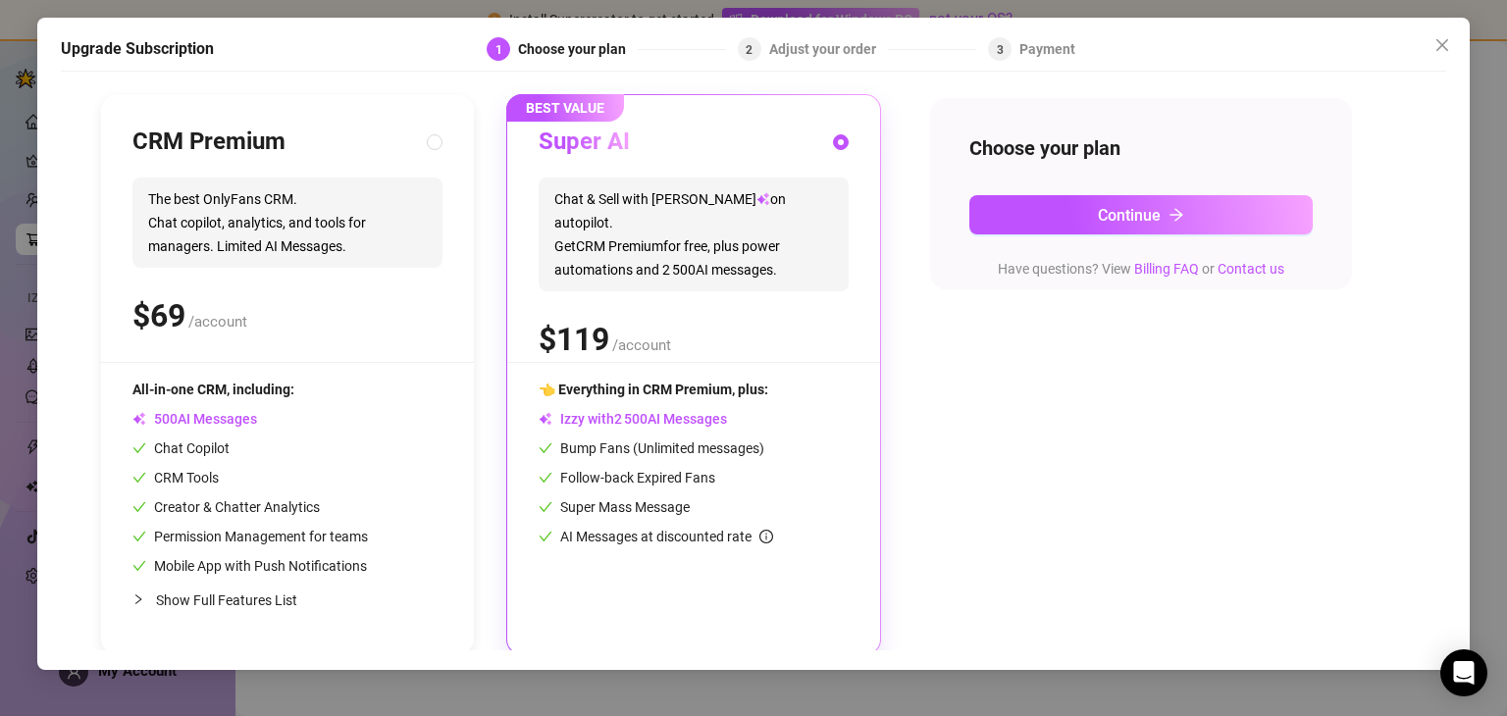
scroll to position [196, 0]
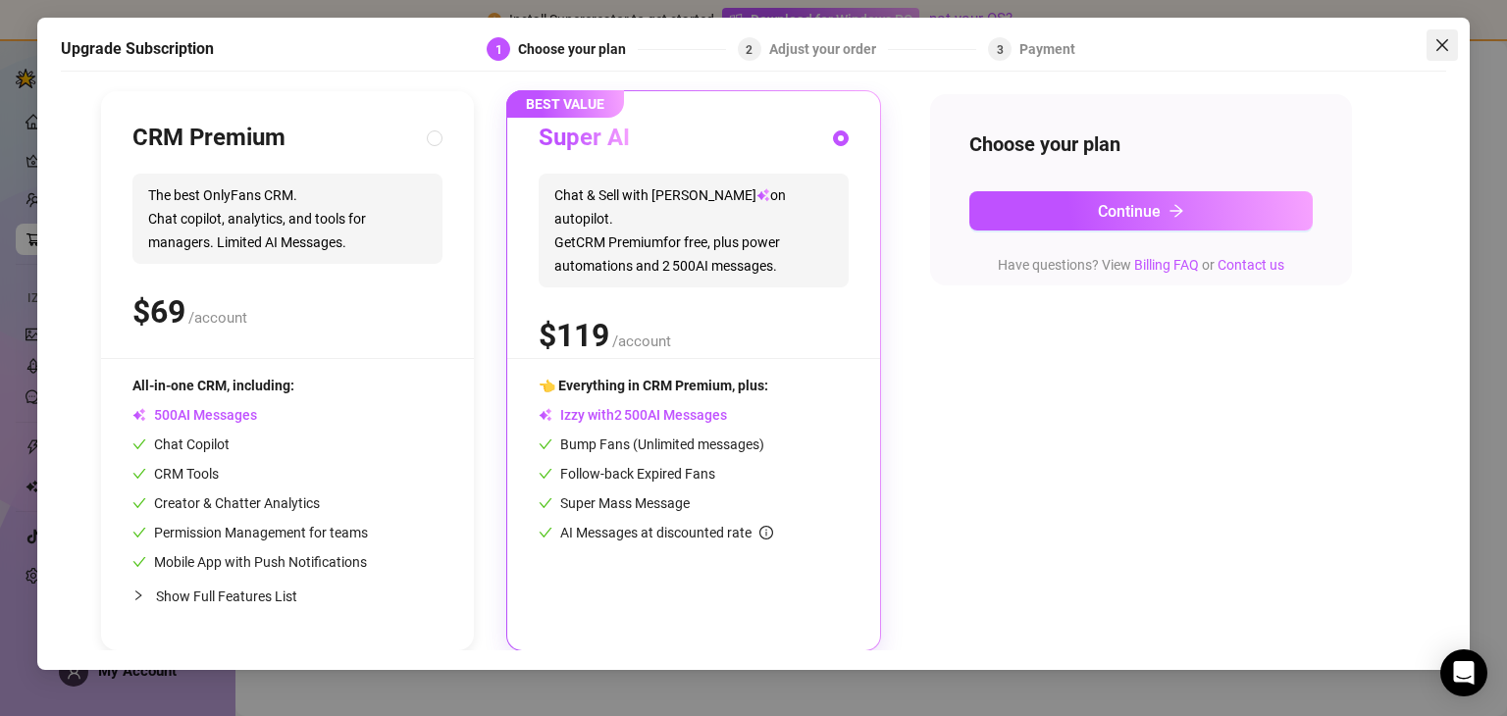
click at [1444, 40] on icon "close" at bounding box center [1442, 45] width 16 height 16
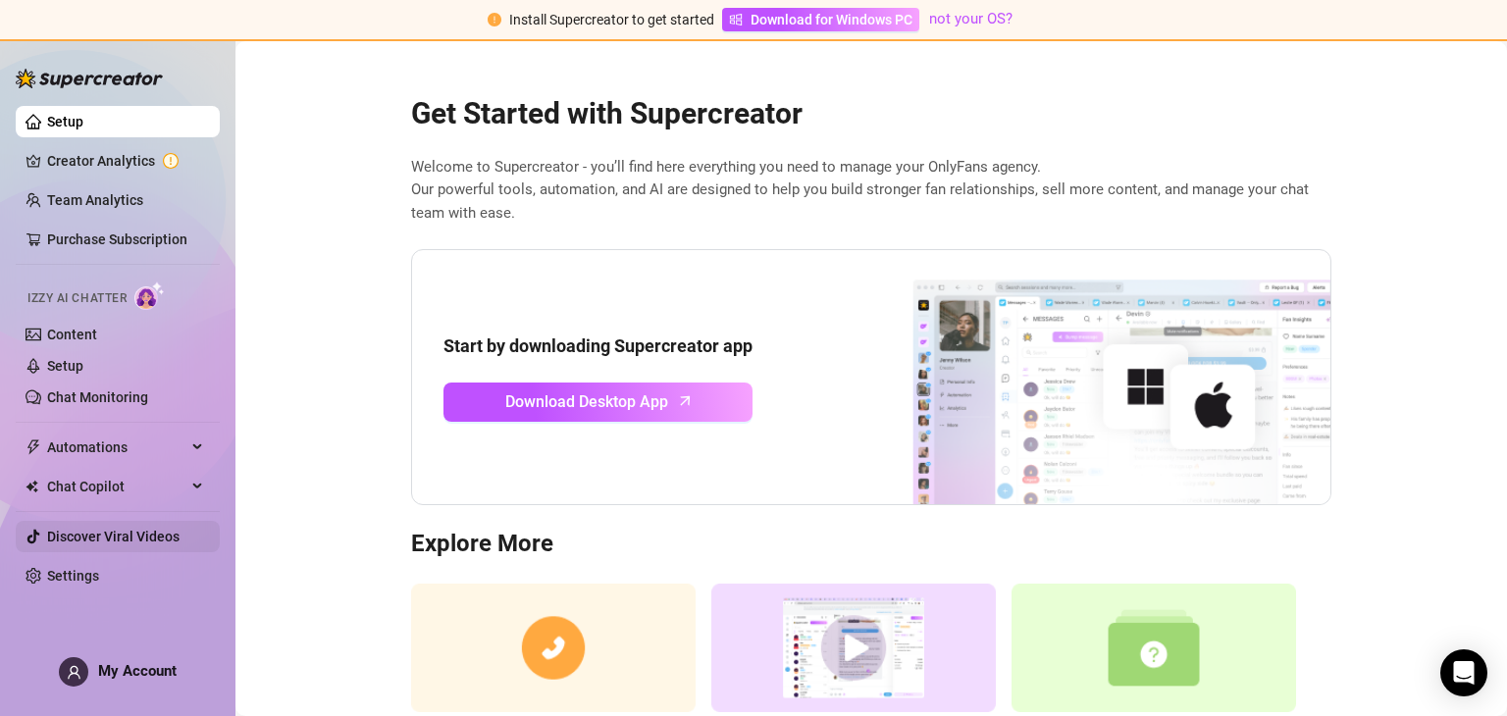
click at [75, 539] on link "Discover Viral Videos" at bounding box center [113, 537] width 132 height 16
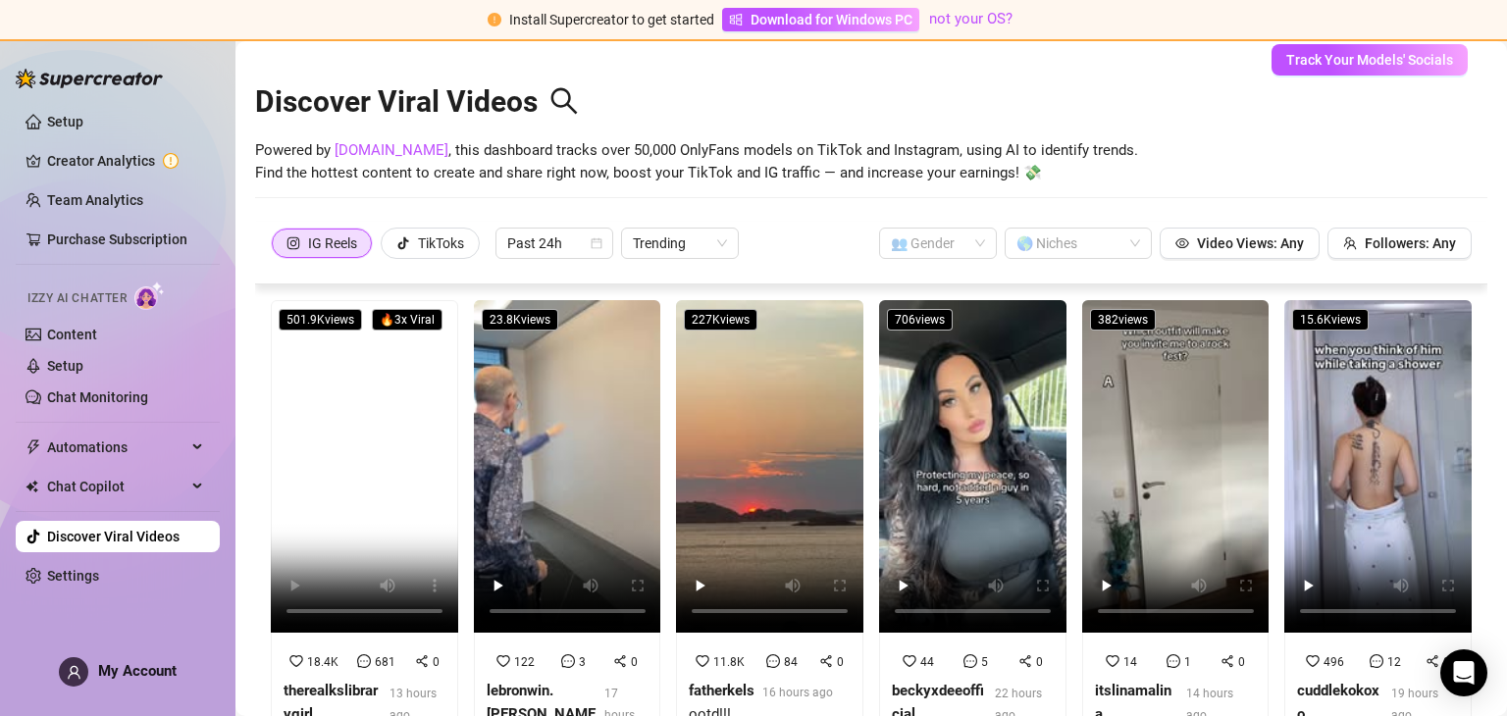
click at [400, 322] on span "🔥 3 x Viral" at bounding box center [407, 320] width 71 height 22
click at [581, 500] on video at bounding box center [567, 466] width 187 height 333
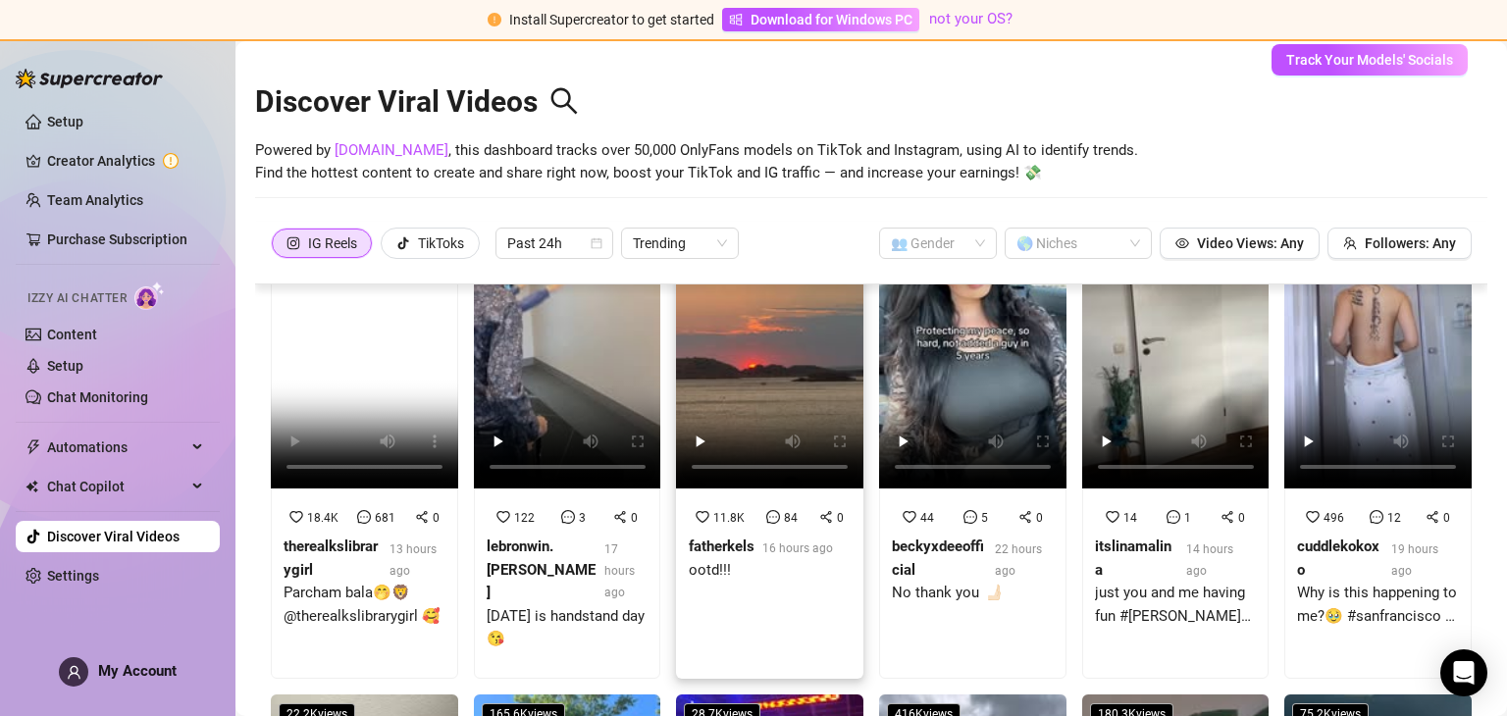
click at [779, 393] on video at bounding box center [769, 322] width 187 height 333
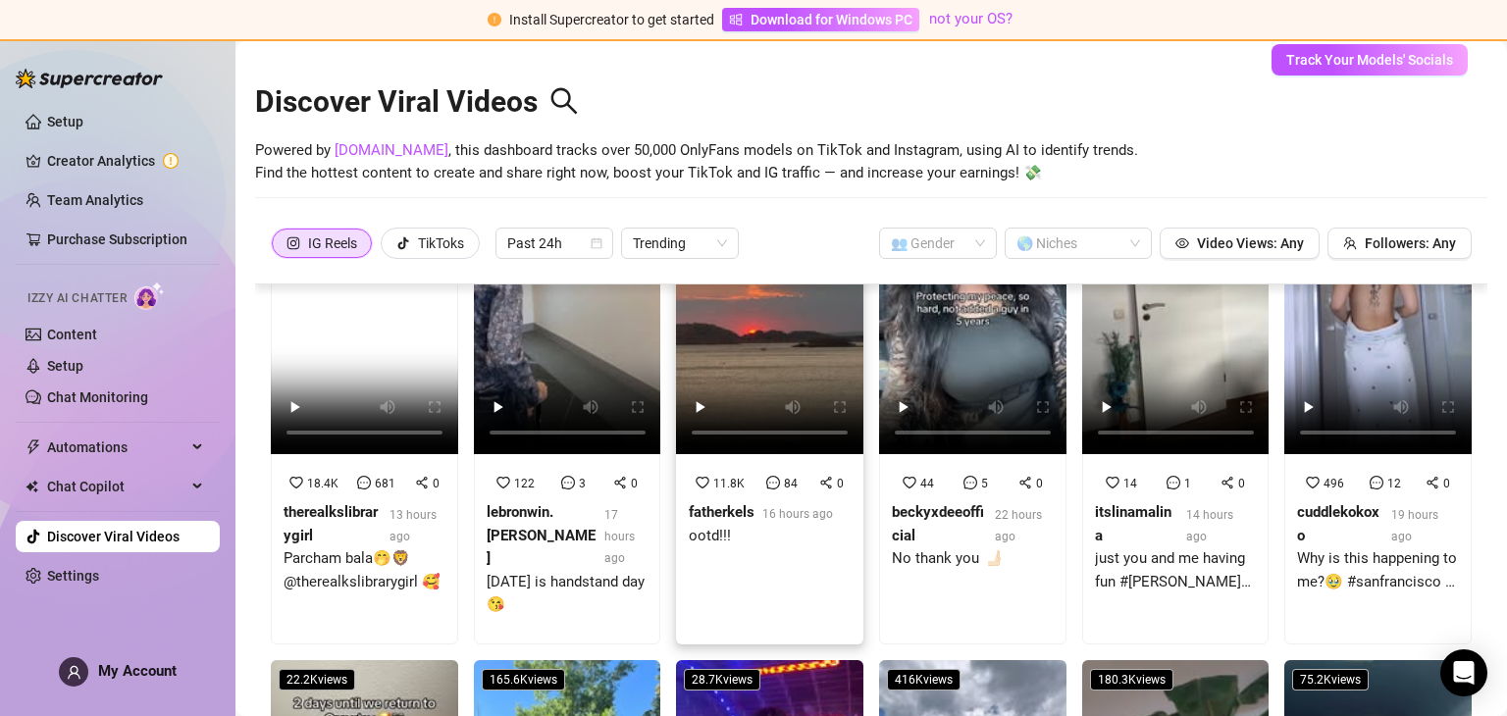
scroll to position [0, 0]
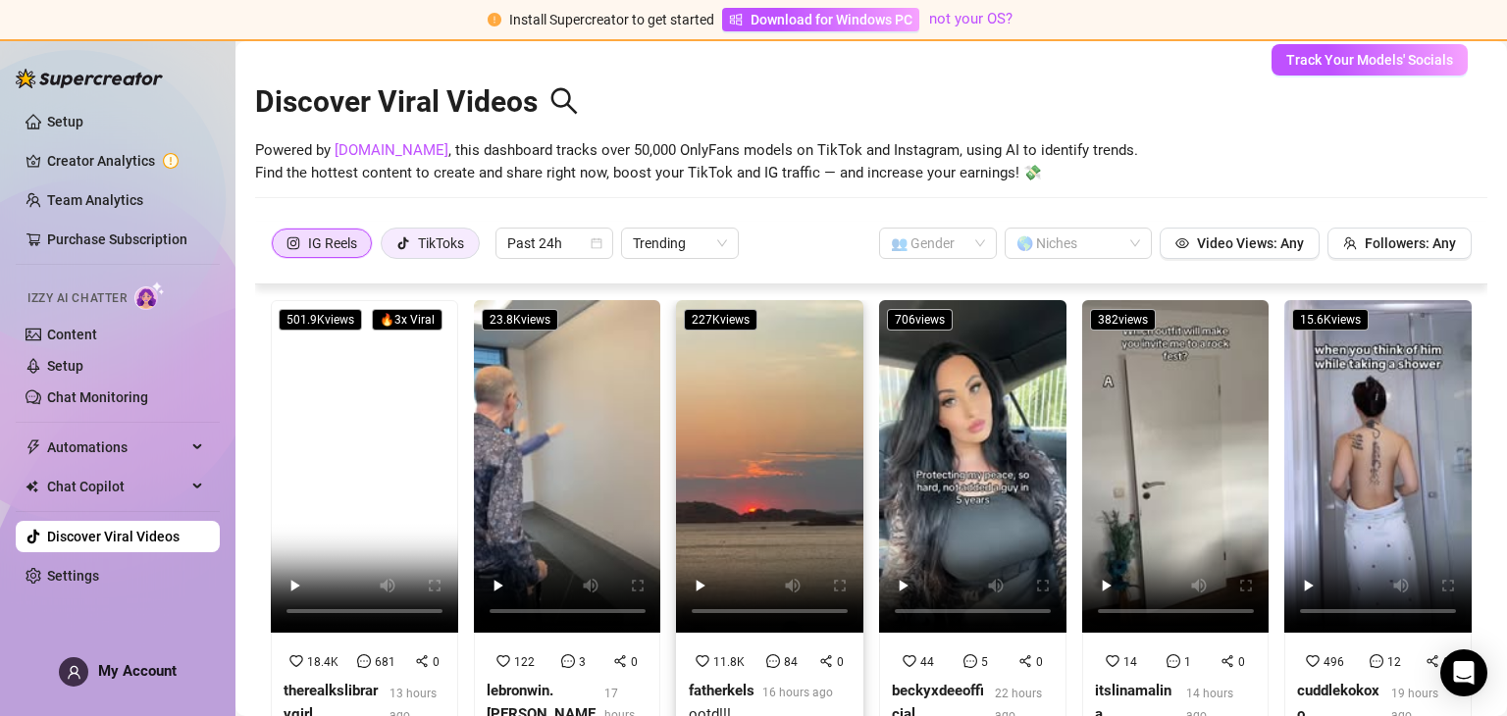
click at [415, 231] on div "TikToks" at bounding box center [430, 243] width 68 height 29
click at [386, 248] on input "TikToks" at bounding box center [386, 248] width 0 height 0
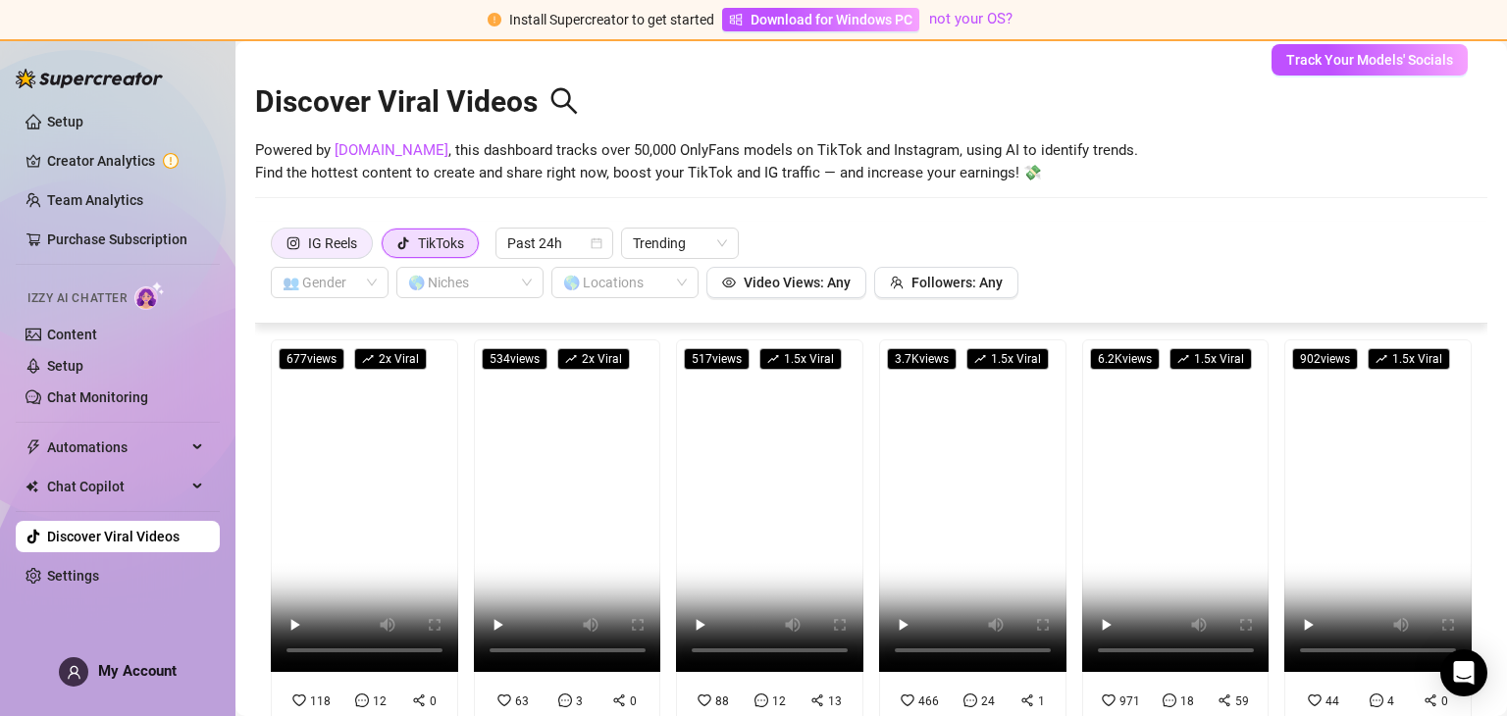
click at [323, 241] on div "IG Reels" at bounding box center [332, 243] width 49 height 29
click at [277, 248] on input "IG Reels" at bounding box center [277, 248] width 0 height 0
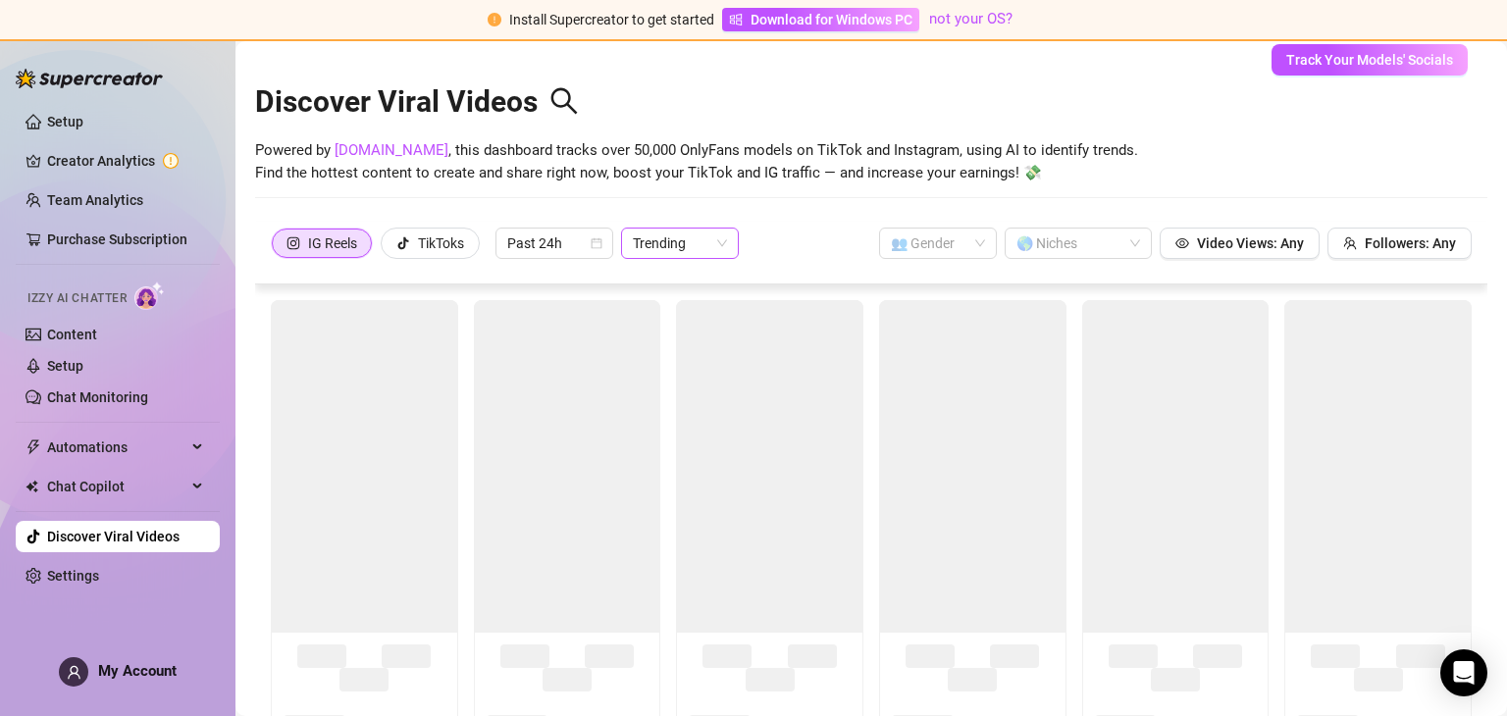
click at [699, 240] on span "Trending" at bounding box center [680, 243] width 94 height 29
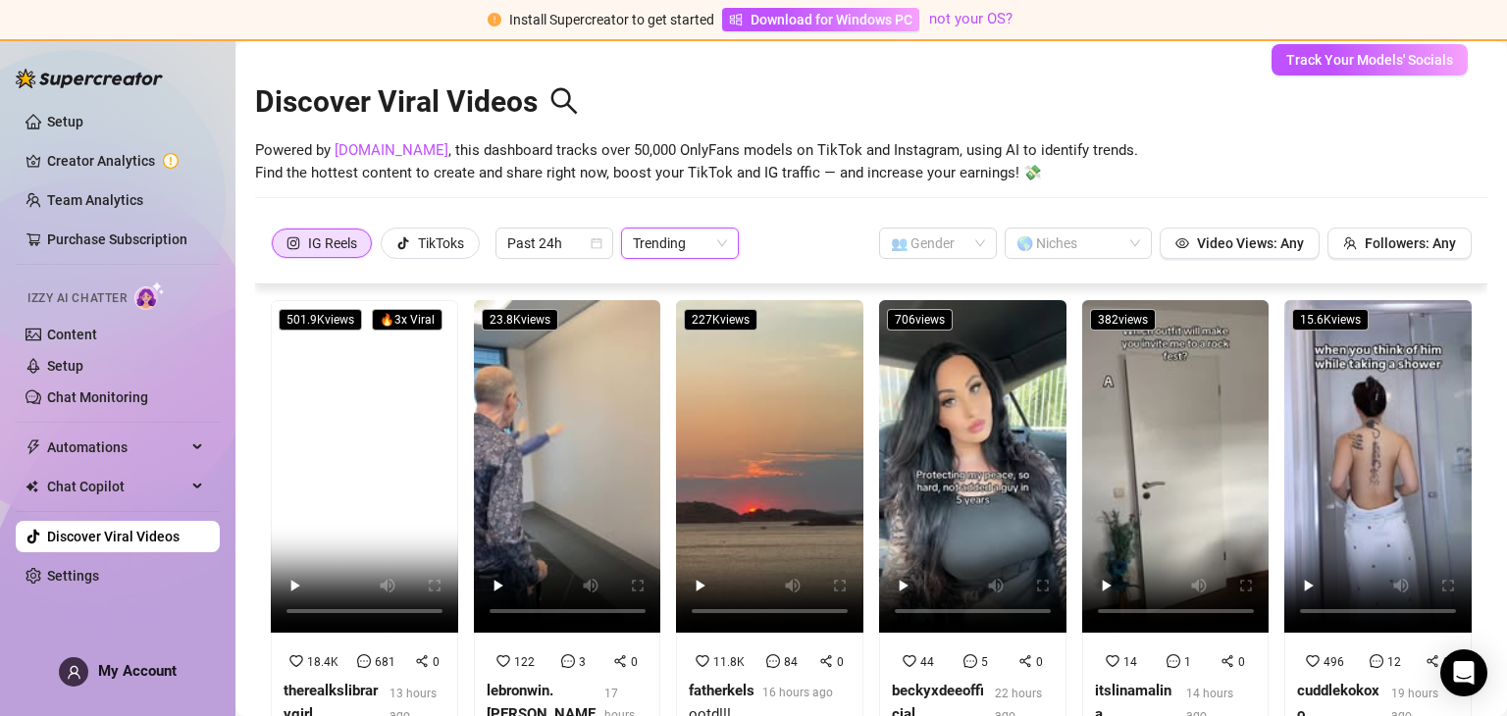
click at [755, 254] on div "IG Reels TikToks Past 24h Trending Trending 👥 Gender 🌎 Niches Video Views: Any …" at bounding box center [871, 243] width 1201 height 31
click at [76, 296] on span "Izzy AI Chatter" at bounding box center [76, 298] width 99 height 19
click at [72, 116] on link "Setup" at bounding box center [65, 122] width 36 height 16
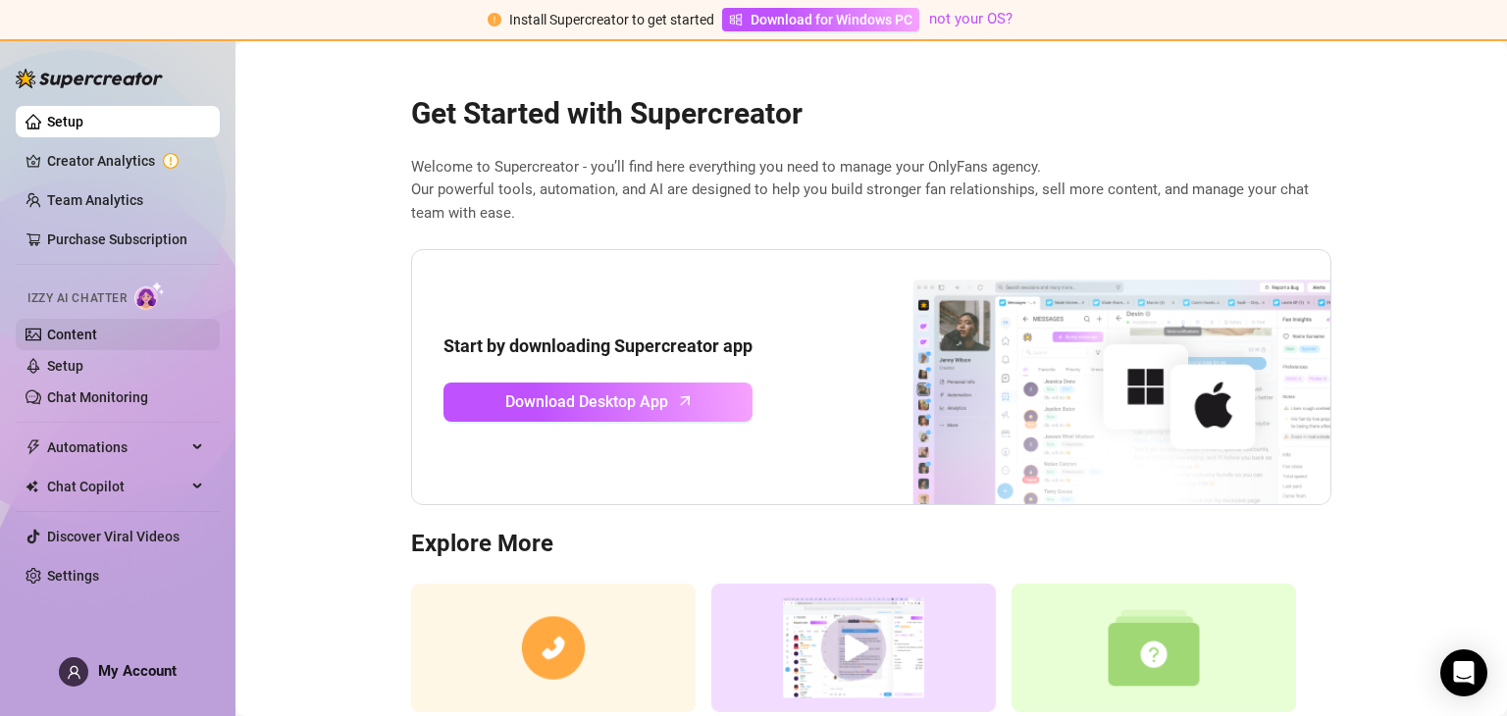
click at [75, 337] on link "Content" at bounding box center [72, 335] width 50 height 16
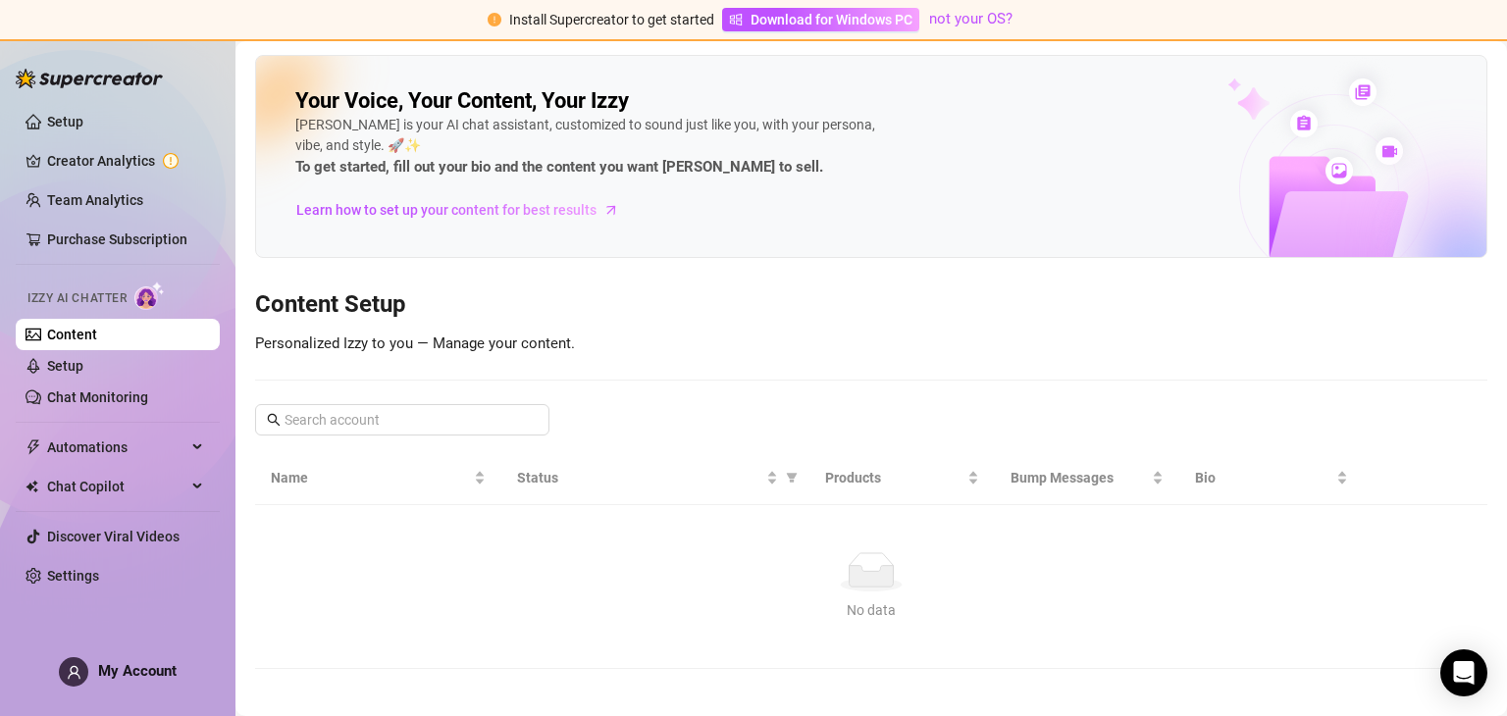
click at [141, 659] on div "My Account" at bounding box center [118, 671] width 118 height 29
click at [314, 570] on div "No data" at bounding box center [871, 571] width 1185 height 39
click at [545, 209] on span "Learn how to set up your content for best results" at bounding box center [446, 210] width 300 height 22
